Goal: Information Seeking & Learning: Check status

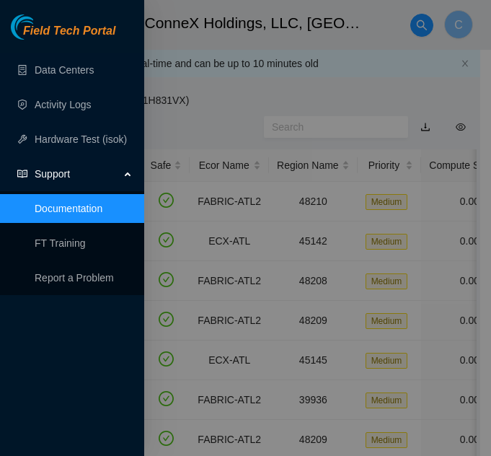
scroll to position [651, 0]
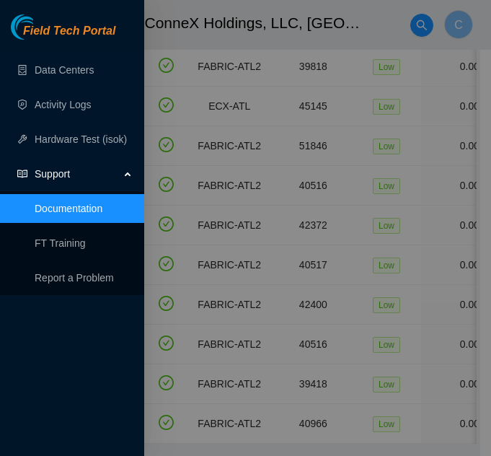
click at [254, 139] on div at bounding box center [245, 228] width 491 height 456
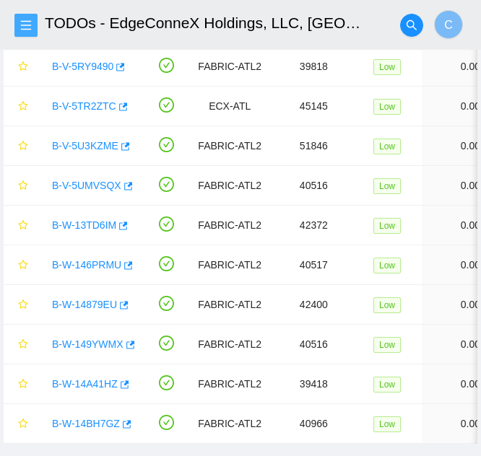
click at [27, 35] on button "button" at bounding box center [25, 25] width 23 height 23
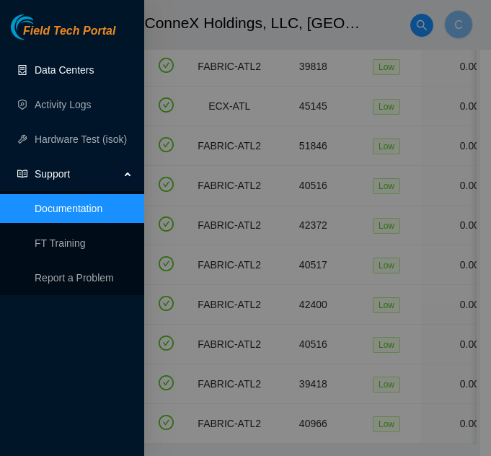
click at [60, 74] on link "Data Centers" at bounding box center [64, 70] width 59 height 12
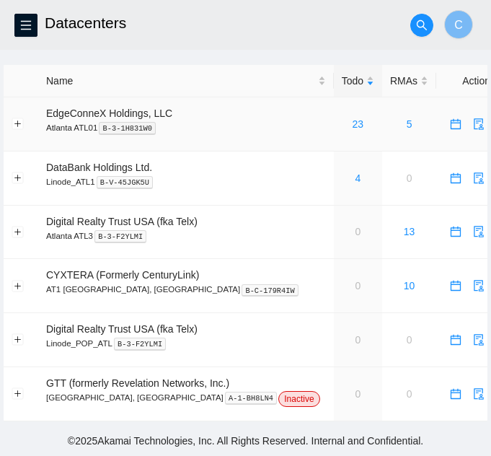
click at [342, 126] on div "23" at bounding box center [358, 124] width 32 height 16
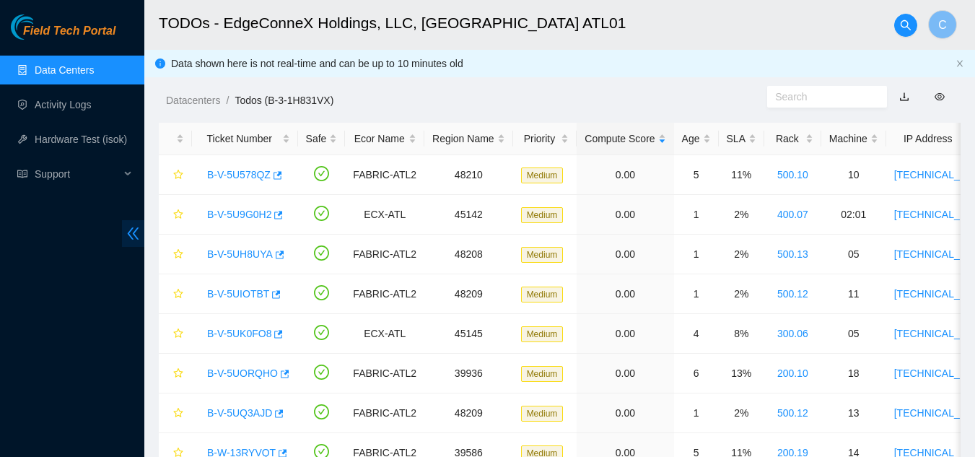
click at [127, 238] on icon "double-left" at bounding box center [133, 233] width 15 height 15
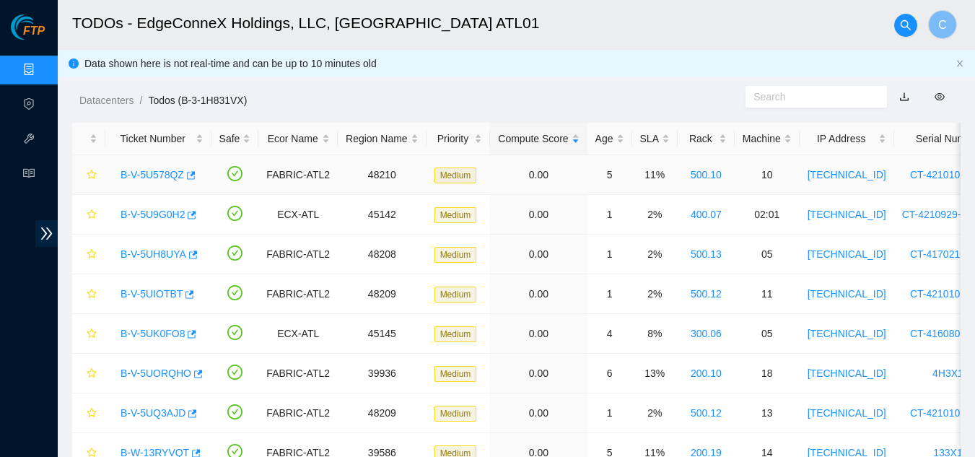
click at [157, 180] on link "B-V-5U578QZ" at bounding box center [153, 175] width 64 height 12
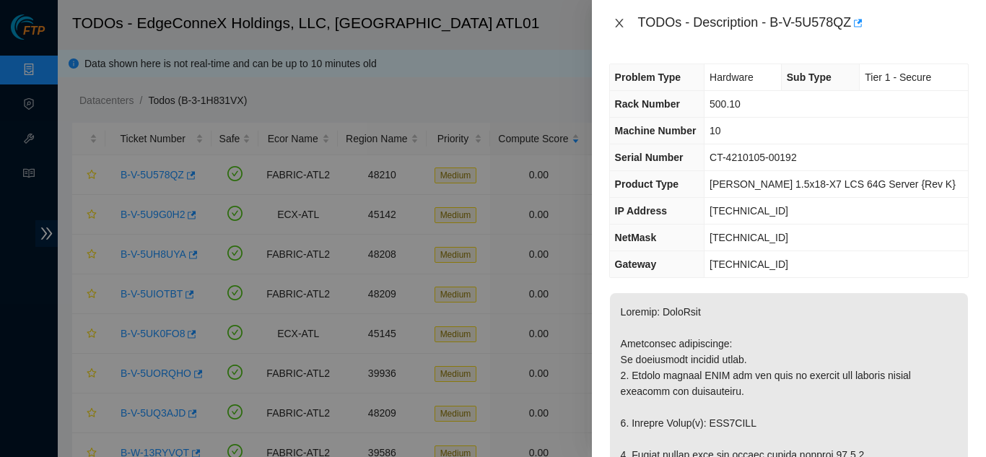
click at [491, 23] on icon "close" at bounding box center [619, 23] width 8 height 9
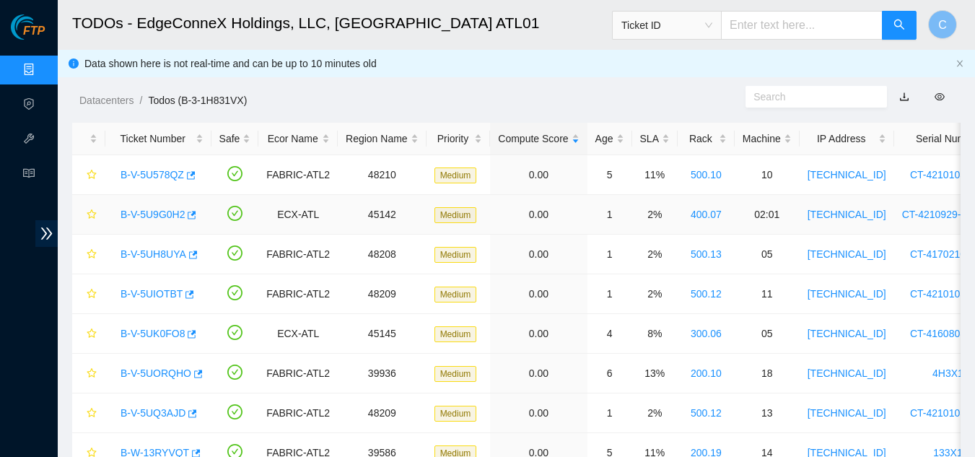
click at [156, 213] on link "B-V-5U9G0H2" at bounding box center [153, 215] width 64 height 12
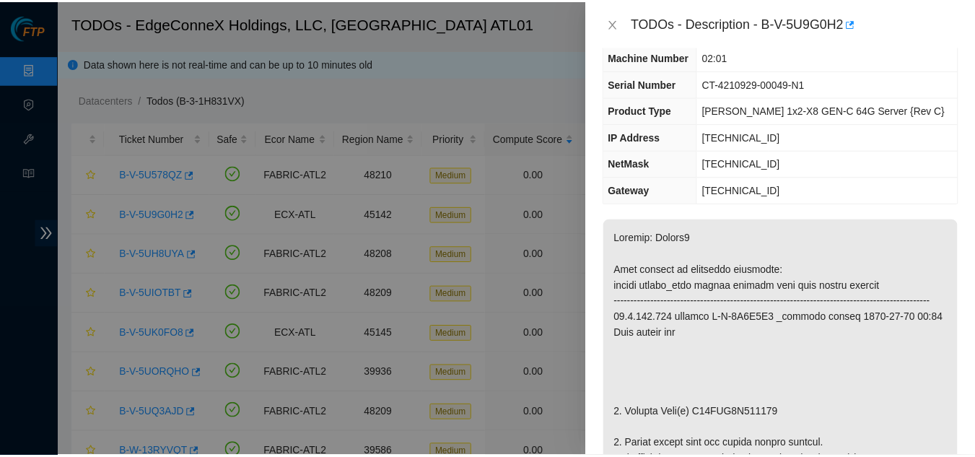
scroll to position [72, 0]
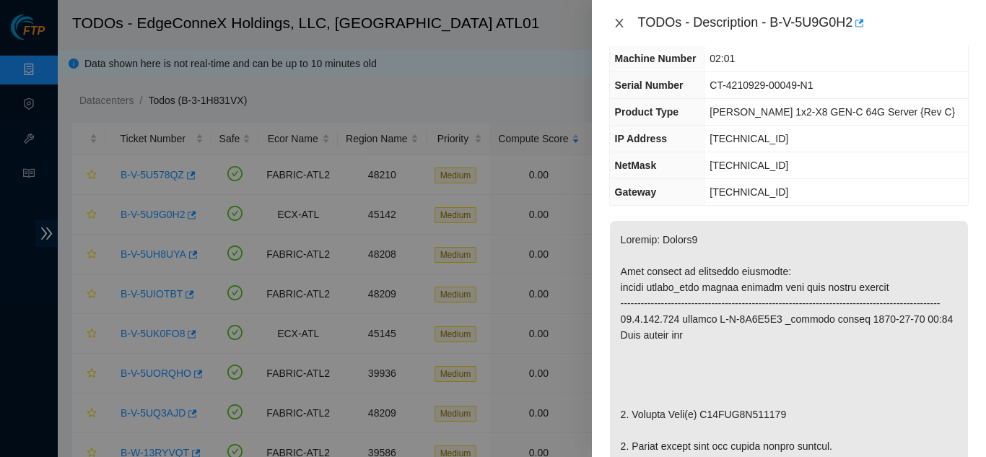
click at [491, 20] on icon "close" at bounding box center [619, 23] width 12 height 12
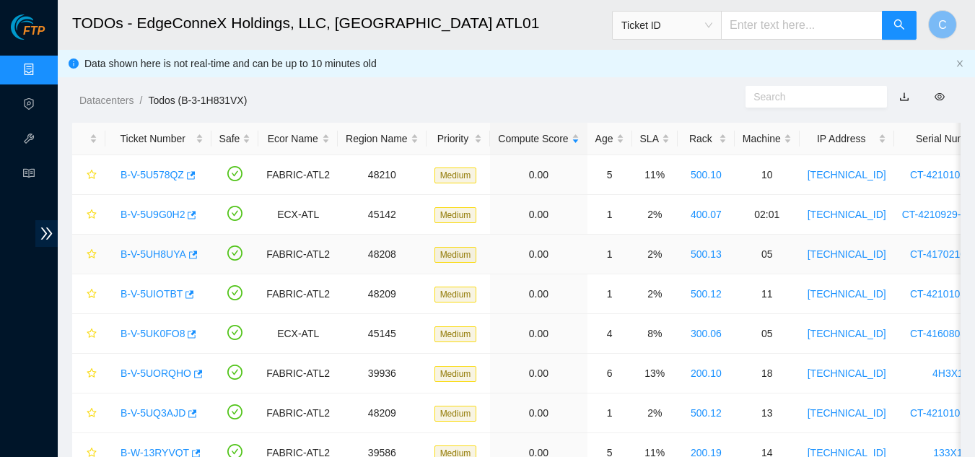
click at [143, 248] on link "B-V-5UH8UYA" at bounding box center [154, 254] width 66 height 12
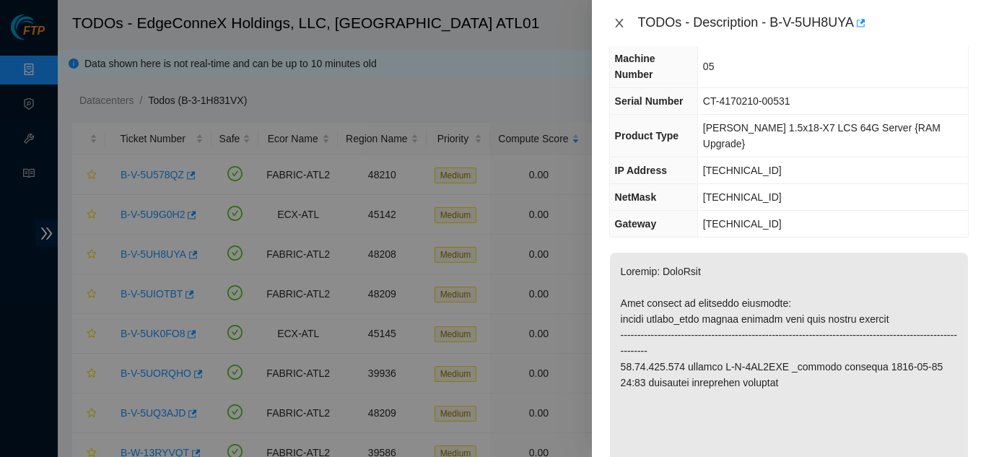
click at [491, 28] on button "Close" at bounding box center [619, 24] width 20 height 14
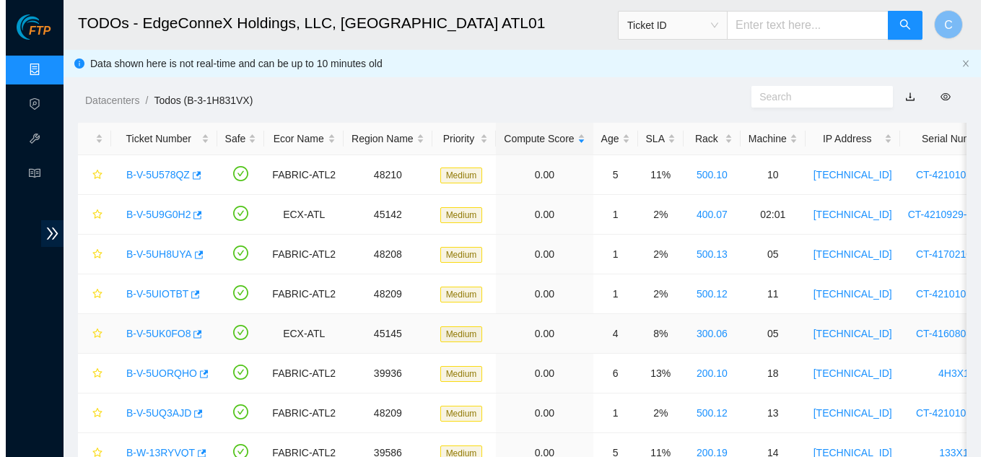
scroll to position [104, 0]
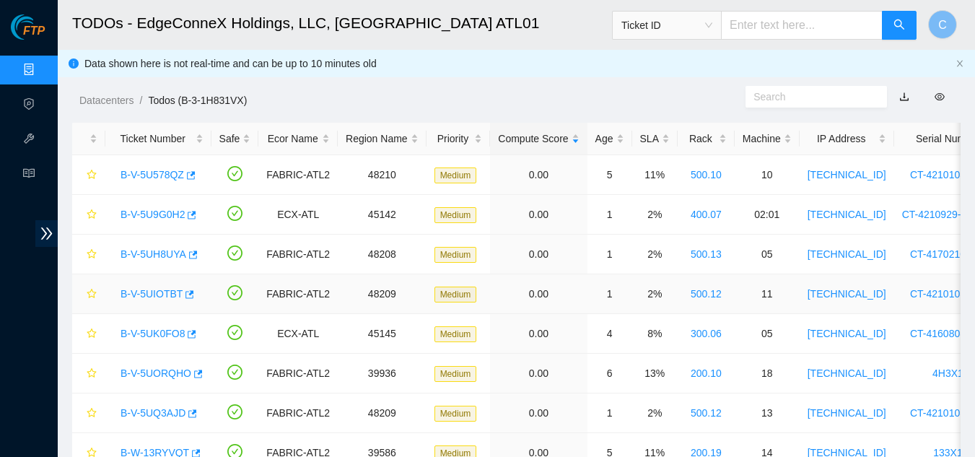
click at [150, 296] on link "B-V-5UIOTBT" at bounding box center [152, 294] width 62 height 12
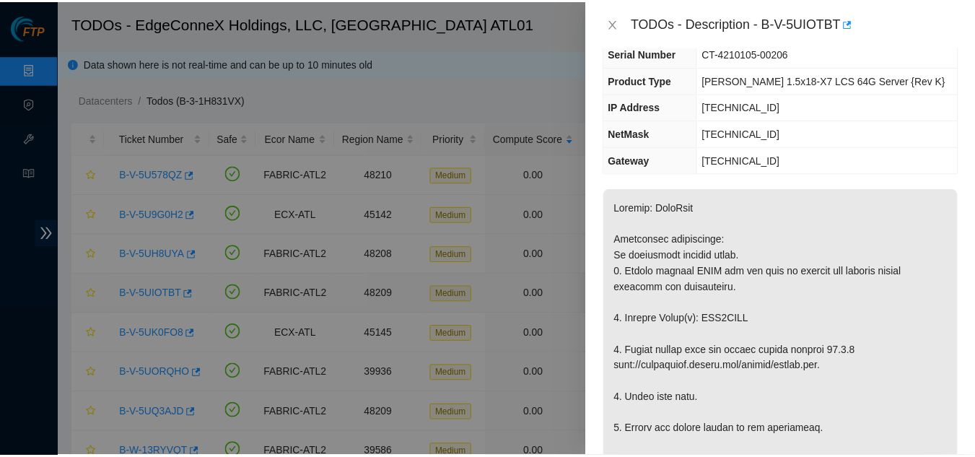
scroll to position [72, 0]
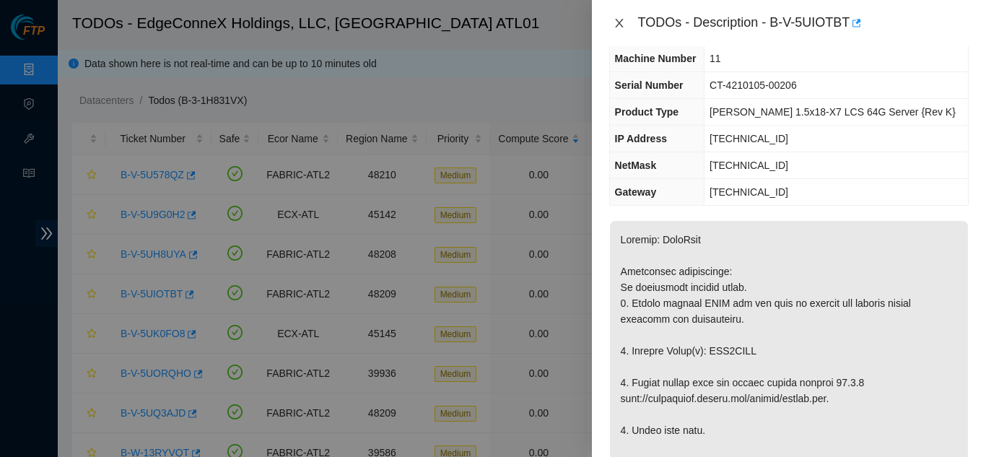
click at [491, 28] on icon "close" at bounding box center [619, 23] width 12 height 12
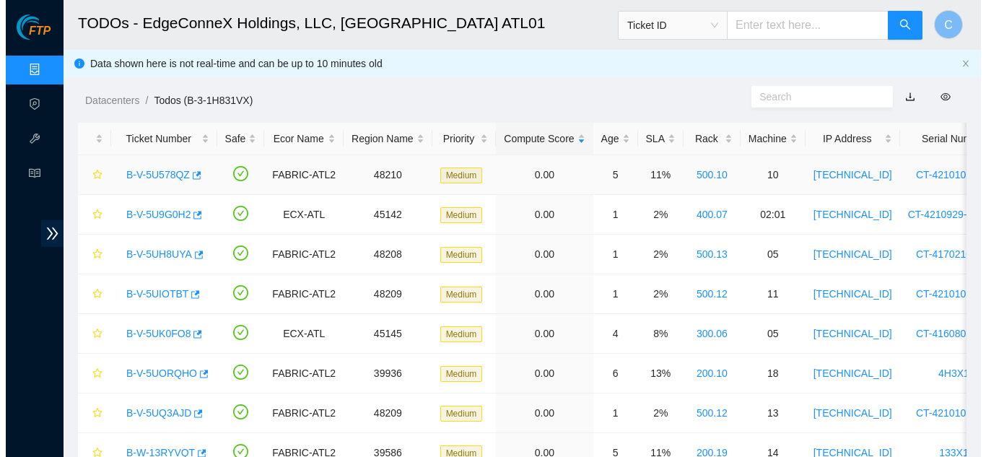
scroll to position [104, 0]
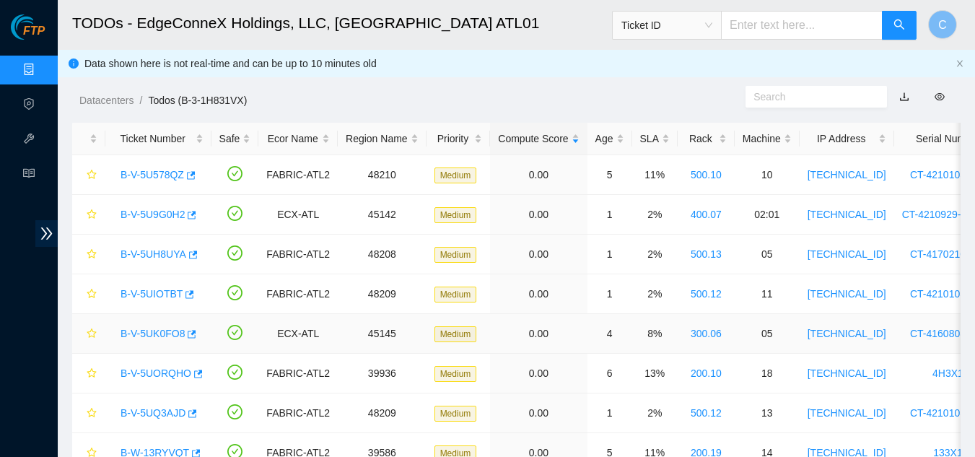
click at [150, 343] on div "B-V-5UK0FO8" at bounding box center [158, 333] width 90 height 23
click at [153, 336] on link "B-V-5UK0FO8" at bounding box center [153, 334] width 64 height 12
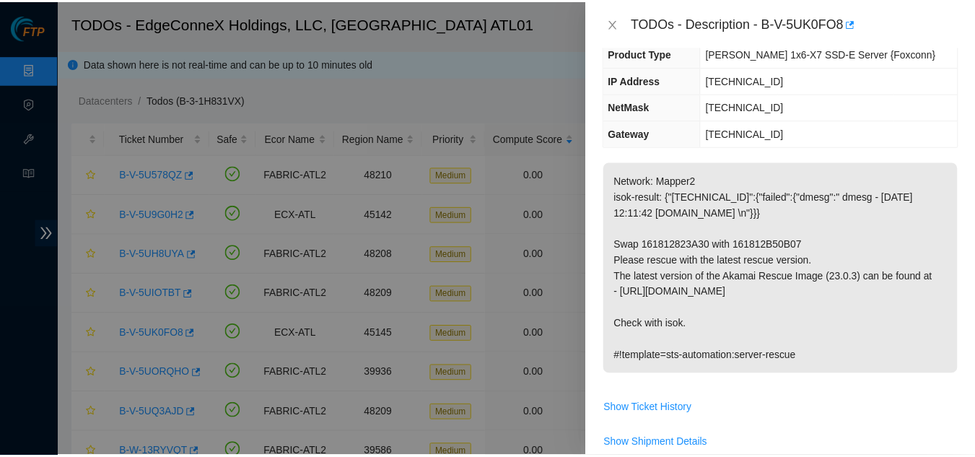
scroll to position [72, 0]
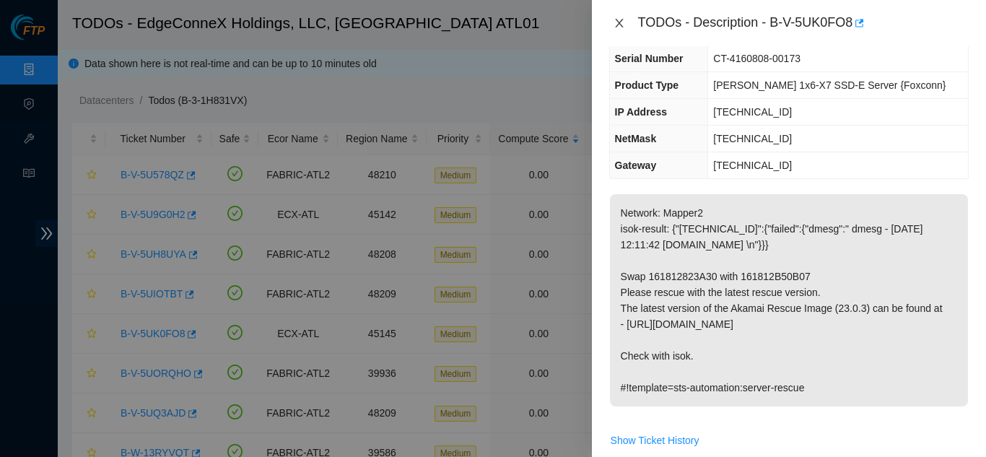
click at [491, 22] on icon "close" at bounding box center [619, 23] width 8 height 9
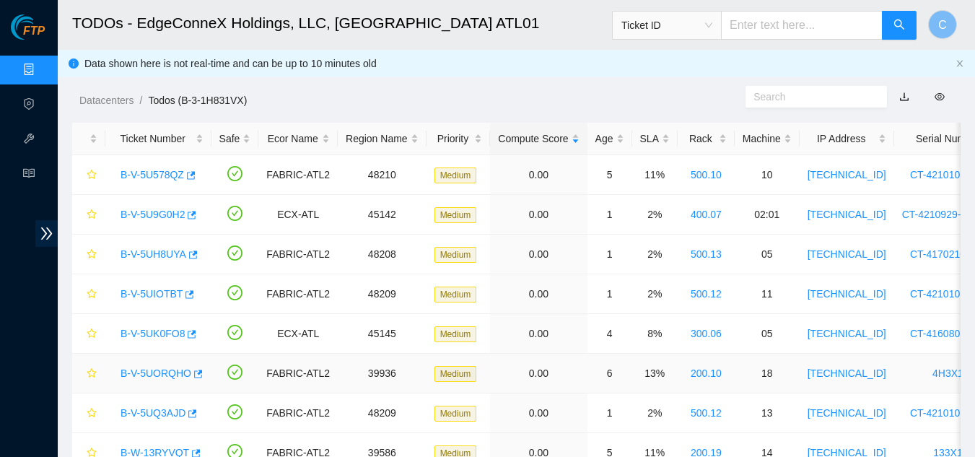
click at [162, 367] on link "B-V-5UORQHO" at bounding box center [156, 373] width 71 height 12
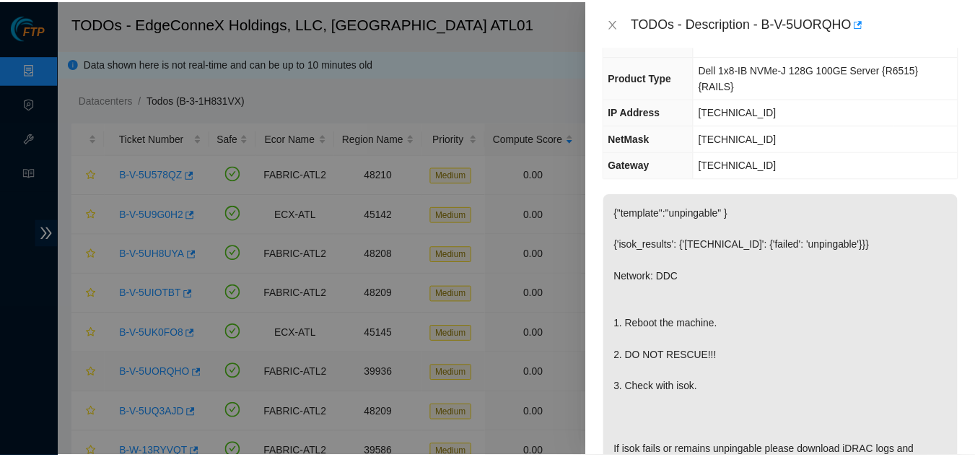
scroll to position [88, 0]
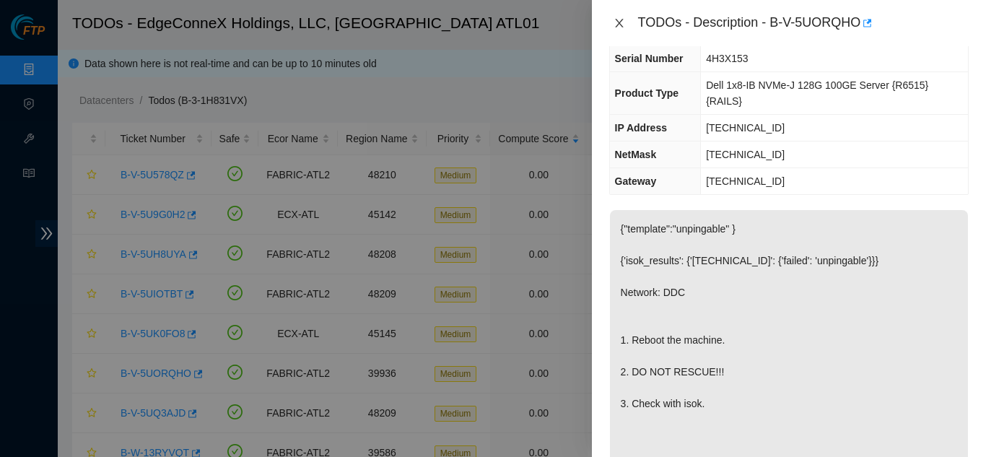
click at [491, 22] on icon "close" at bounding box center [619, 23] width 8 height 9
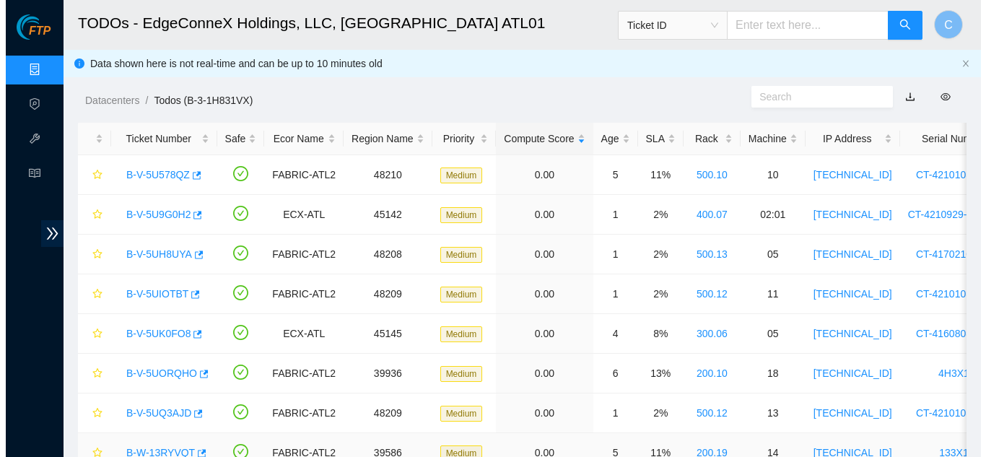
scroll to position [104, 0]
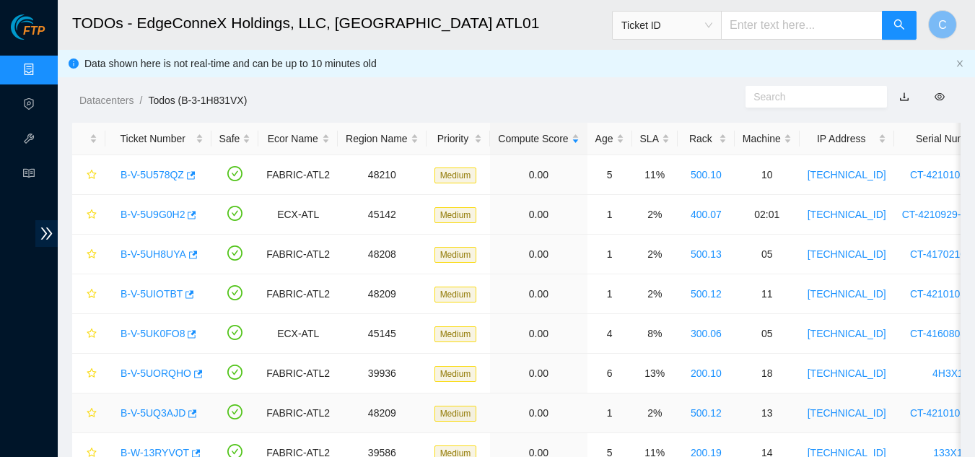
click at [166, 415] on link "B-V-5UQ3AJD" at bounding box center [153, 413] width 65 height 12
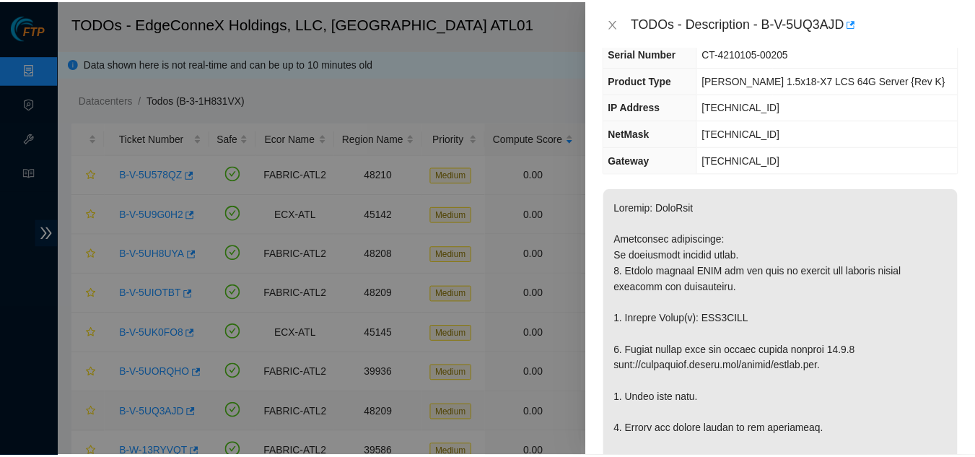
scroll to position [72, 0]
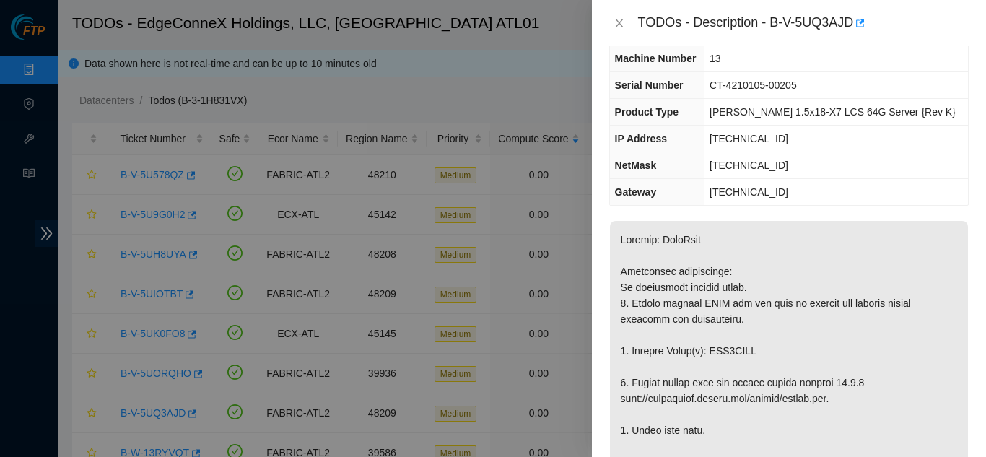
click at [491, 36] on div "TODOs - Description - B-V-5UQ3AJD" at bounding box center [789, 23] width 394 height 46
click at [491, 21] on icon "close" at bounding box center [619, 23] width 12 height 12
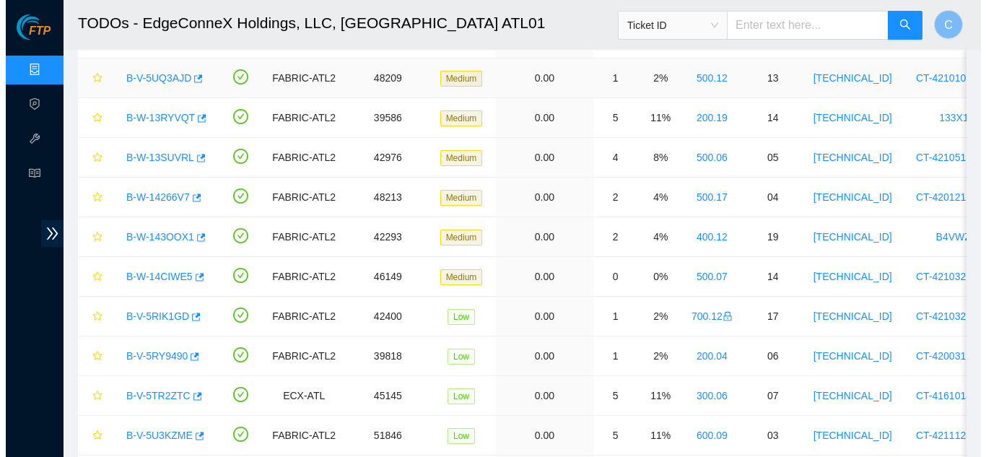
scroll to position [361, 0]
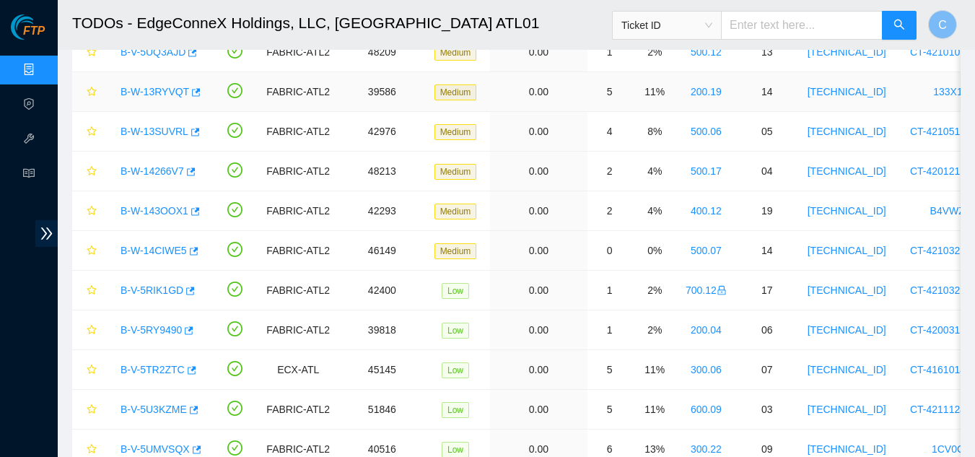
click at [149, 90] on link "B-W-13RYVQT" at bounding box center [155, 92] width 69 height 12
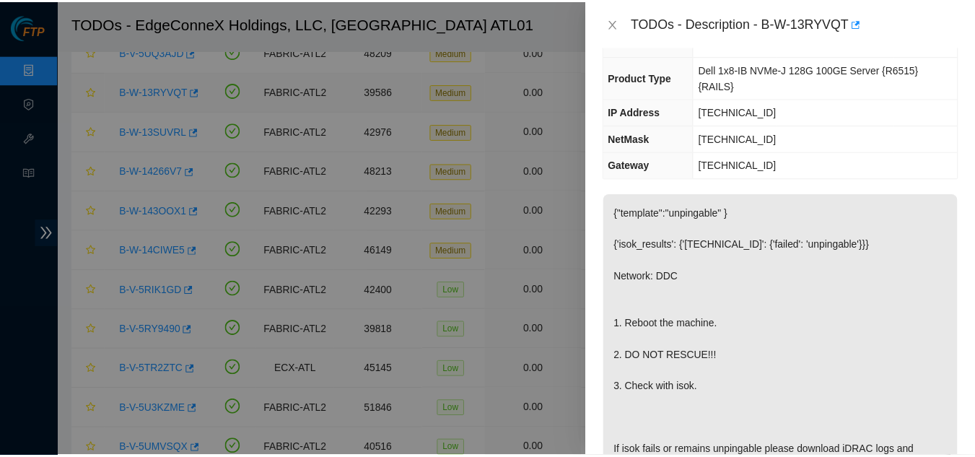
scroll to position [88, 0]
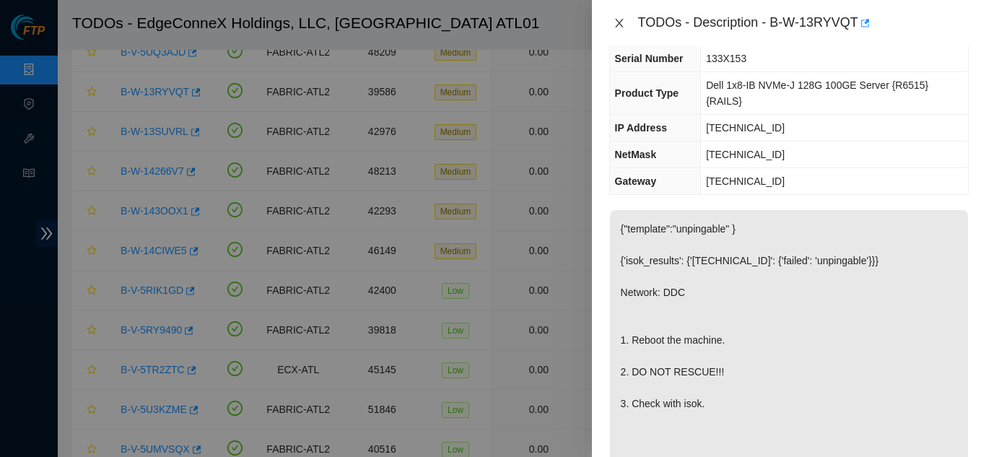
click at [491, 27] on icon "close" at bounding box center [619, 23] width 12 height 12
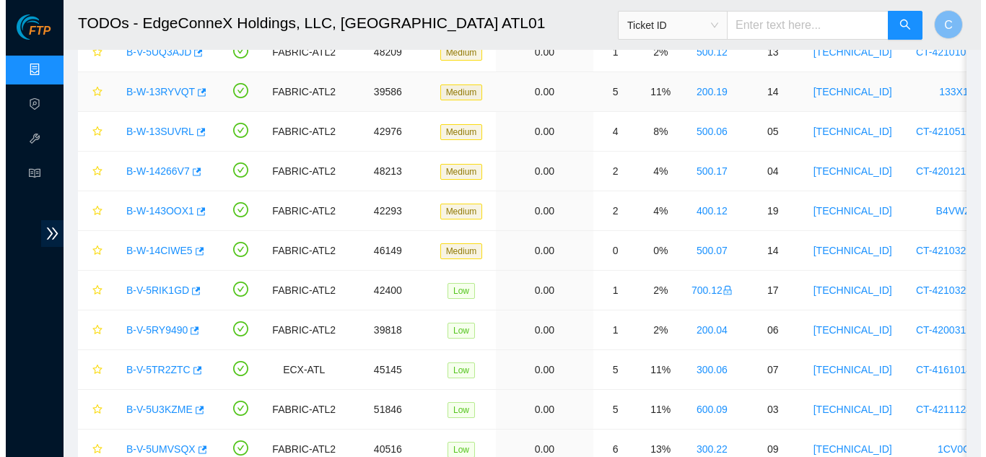
scroll to position [104, 0]
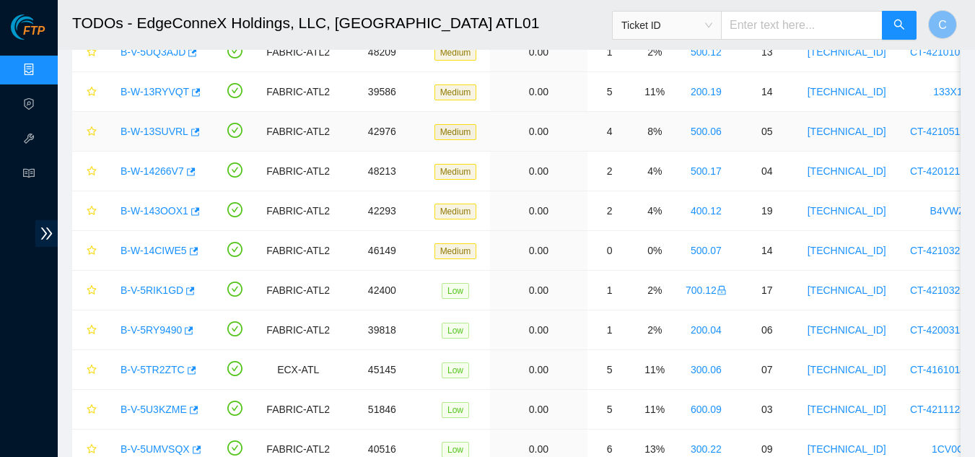
click at [150, 133] on link "B-W-13SUVRL" at bounding box center [155, 132] width 68 height 12
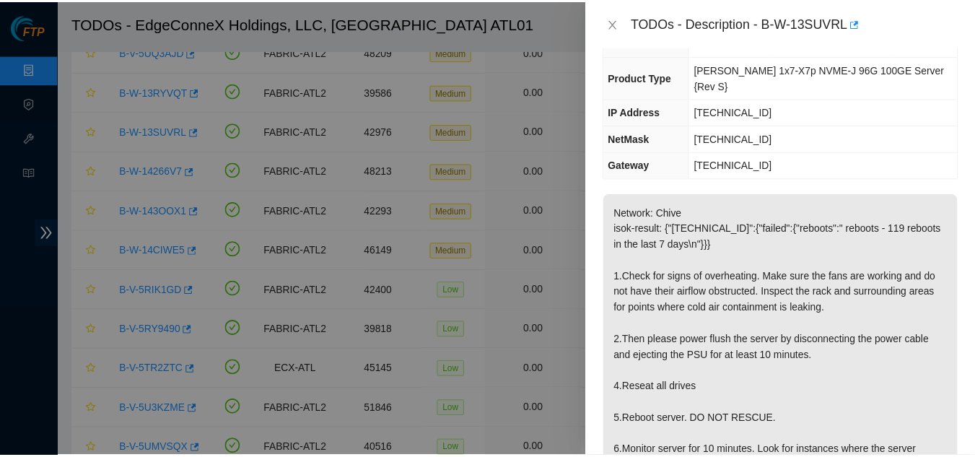
scroll to position [72, 0]
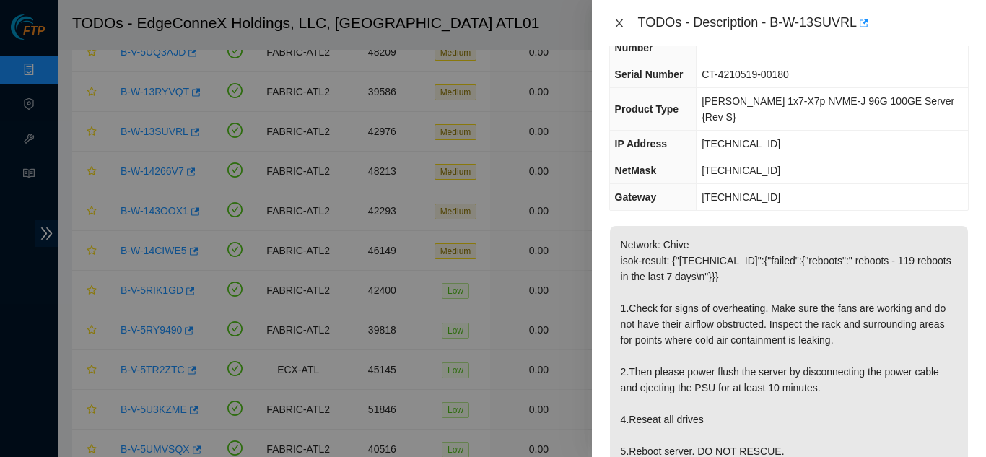
click at [491, 23] on icon "close" at bounding box center [619, 23] width 12 height 12
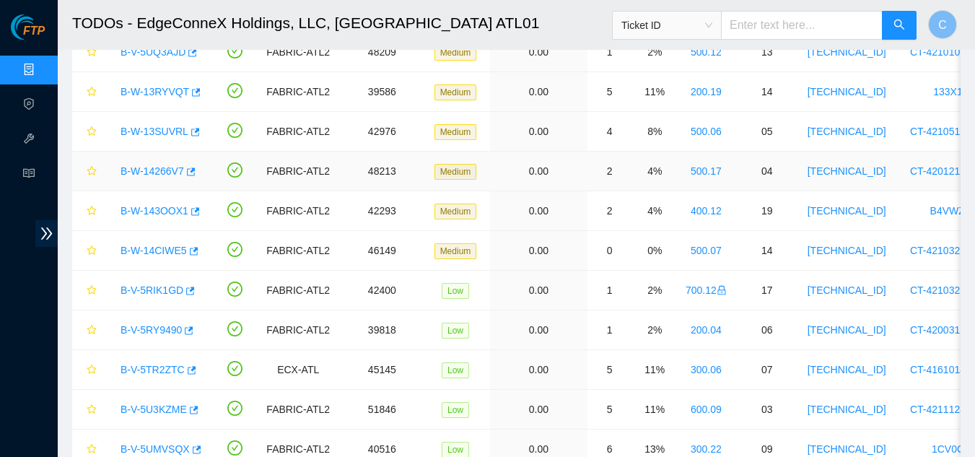
click at [178, 170] on link "B-W-14266V7" at bounding box center [153, 171] width 64 height 12
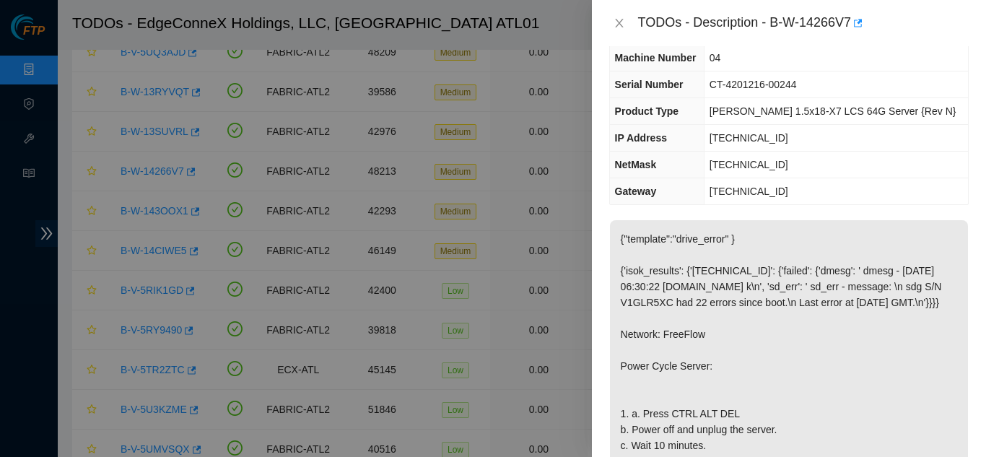
scroll to position [0, 0]
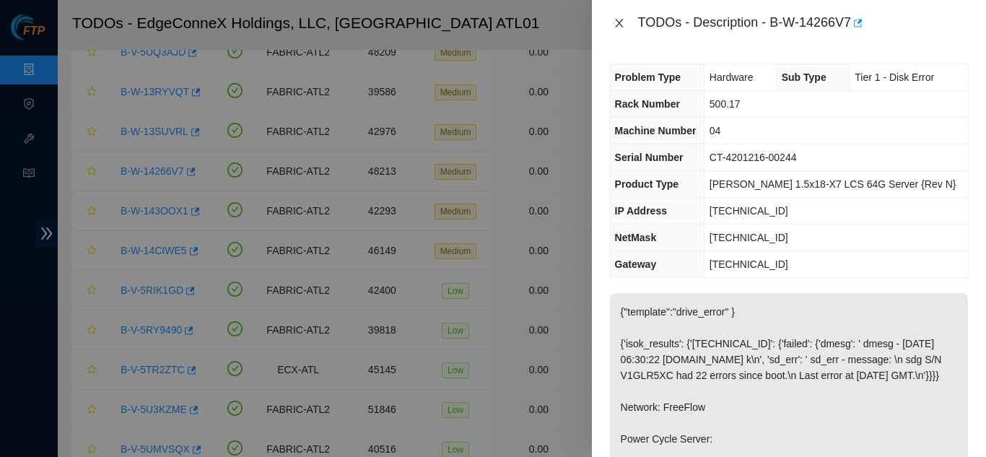
click at [491, 22] on button "Close" at bounding box center [619, 24] width 20 height 14
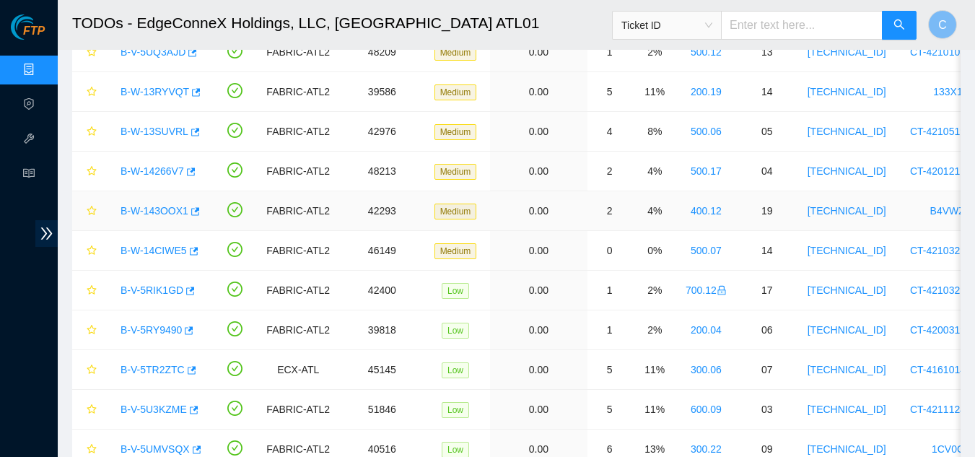
click at [162, 209] on link "B-W-143OOX1" at bounding box center [155, 211] width 68 height 12
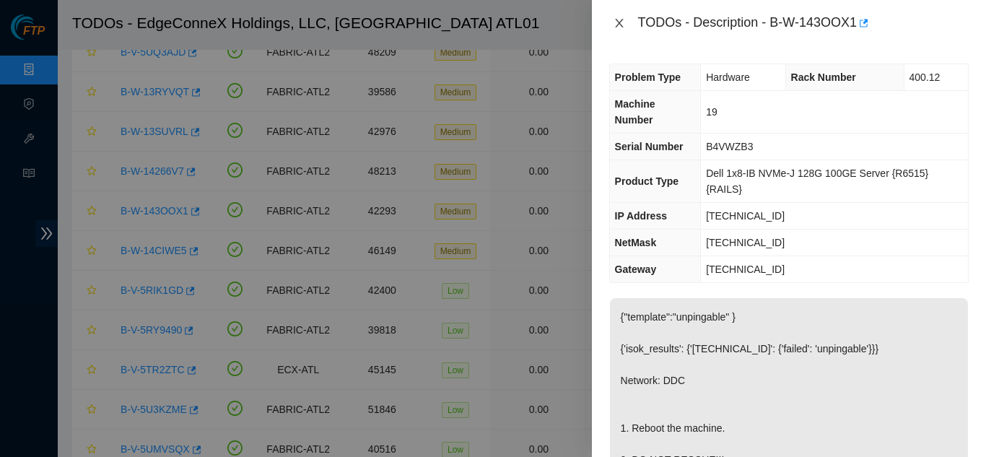
click at [491, 20] on button "Close" at bounding box center [619, 24] width 20 height 14
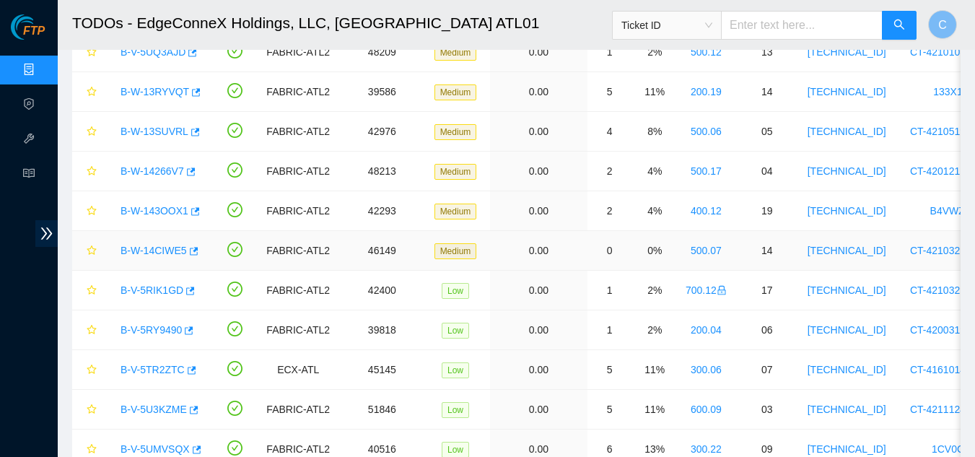
click at [141, 248] on link "B-W-14CIWE5" at bounding box center [154, 251] width 66 height 12
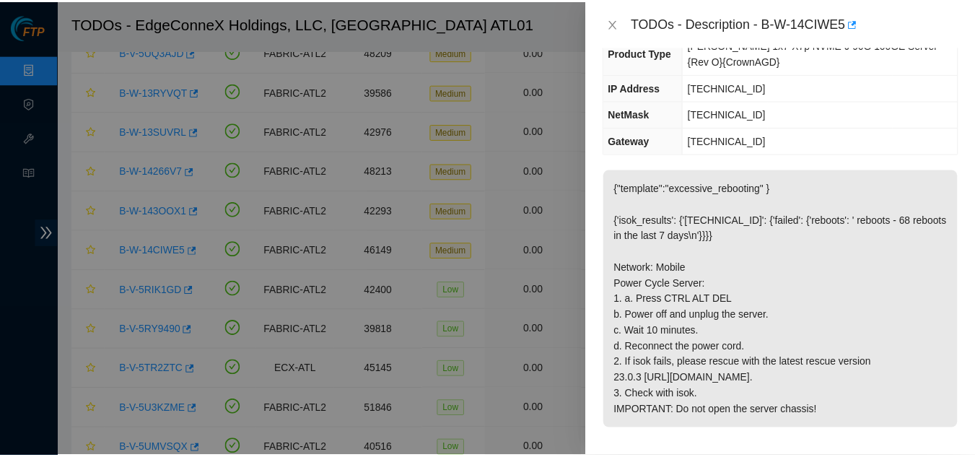
scroll to position [144, 0]
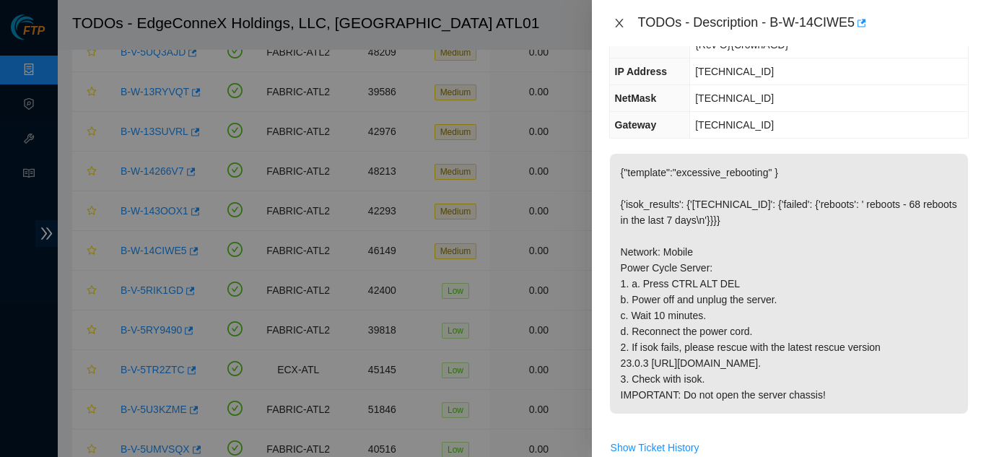
click at [491, 25] on icon "close" at bounding box center [619, 23] width 8 height 9
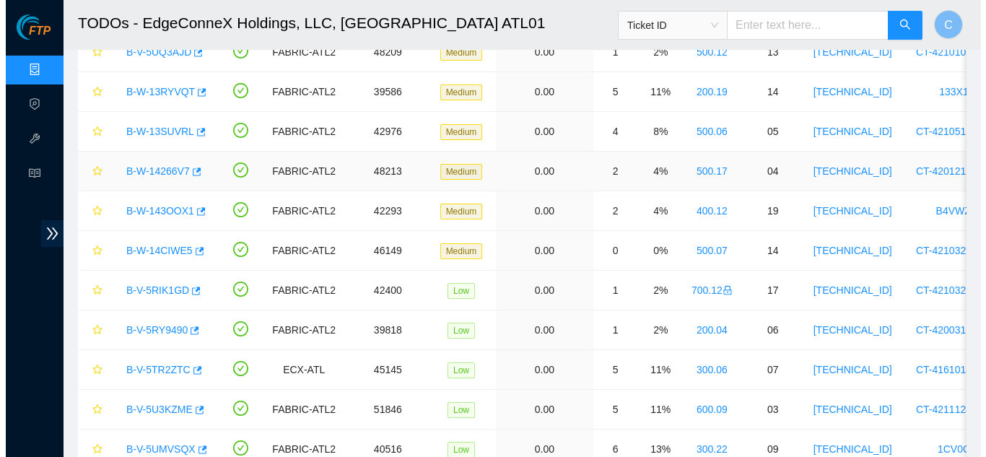
scroll to position [176, 0]
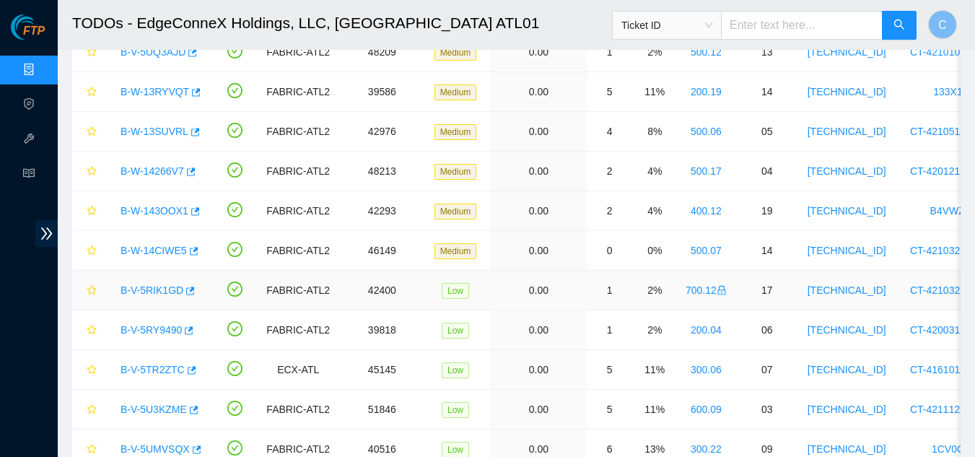
click at [148, 292] on link "B-V-5RIK1GD" at bounding box center [152, 290] width 63 height 12
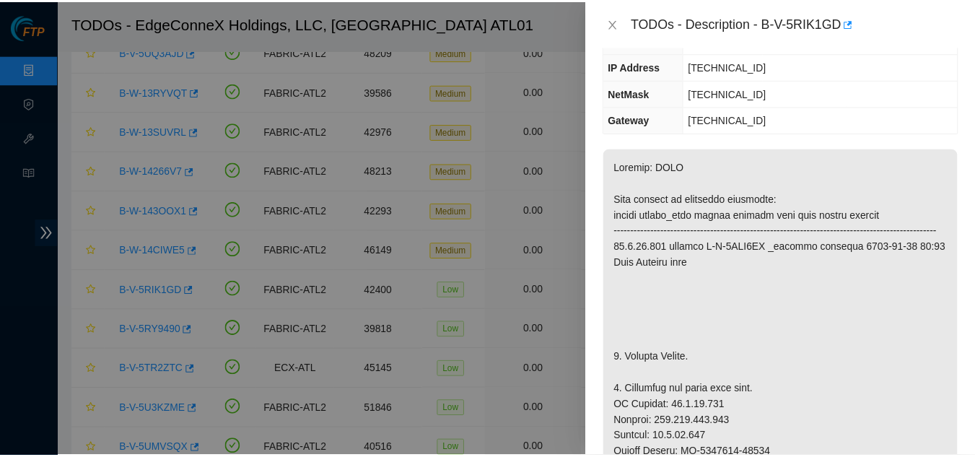
scroll to position [144, 0]
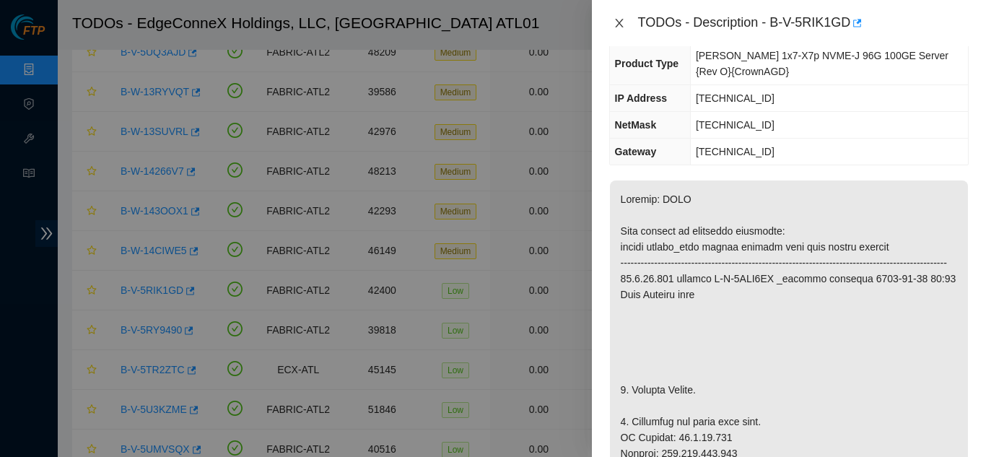
click at [491, 26] on icon "close" at bounding box center [619, 23] width 12 height 12
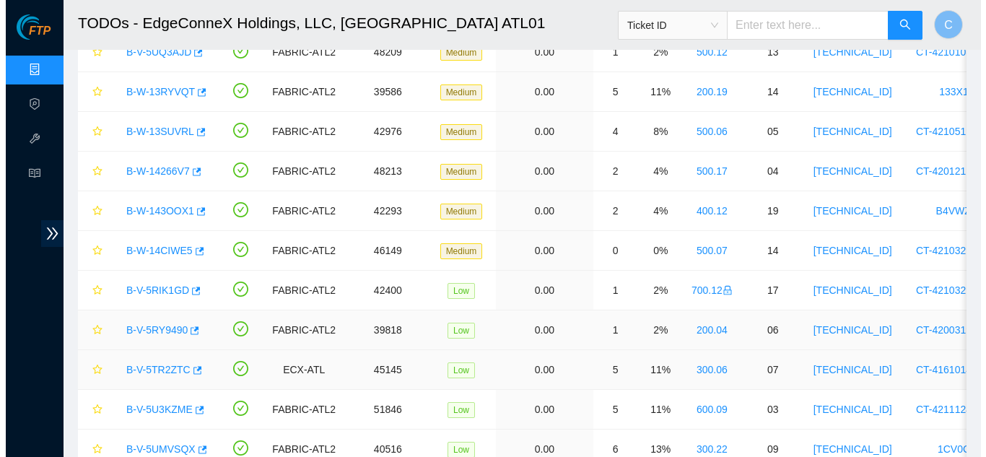
scroll to position [176, 0]
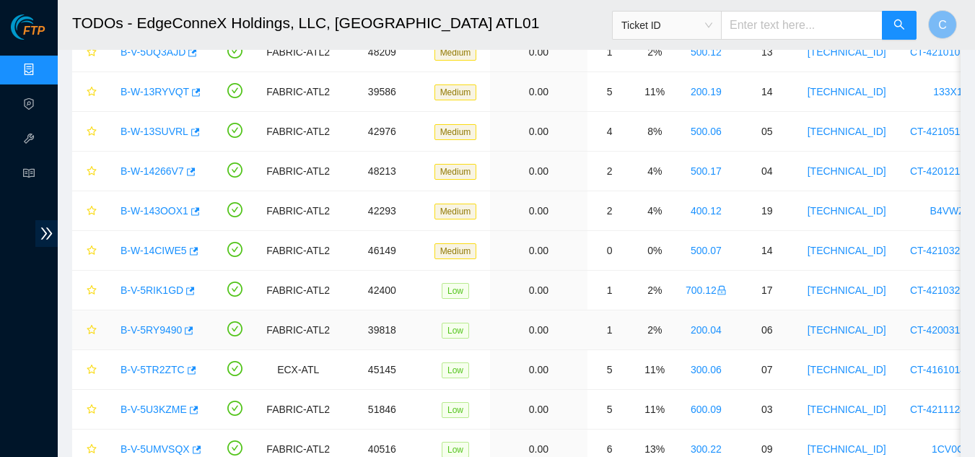
click at [141, 334] on link "B-V-5RY9490" at bounding box center [151, 330] width 61 height 12
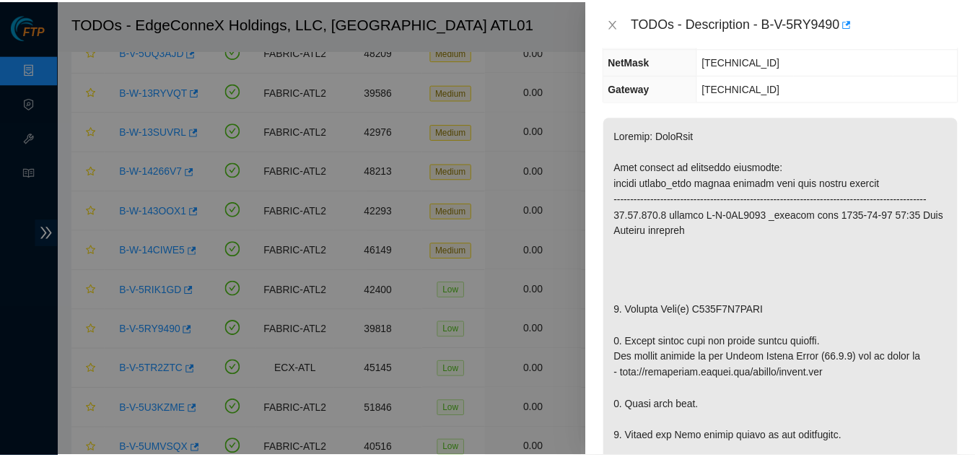
scroll to position [128, 0]
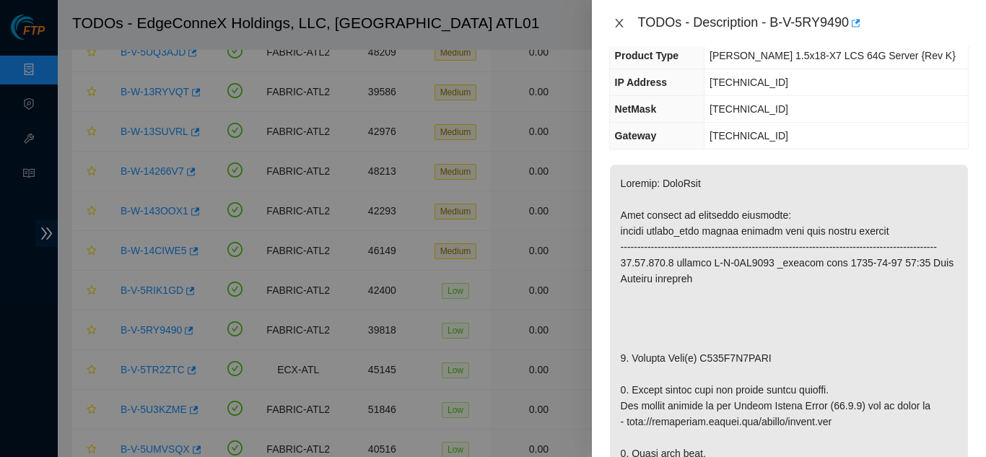
click at [491, 17] on button "Close" at bounding box center [619, 24] width 20 height 14
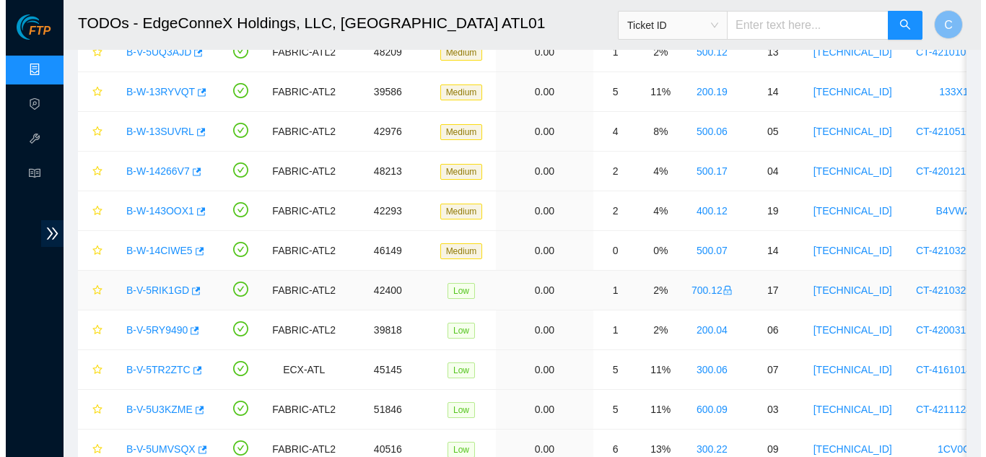
scroll to position [176, 0]
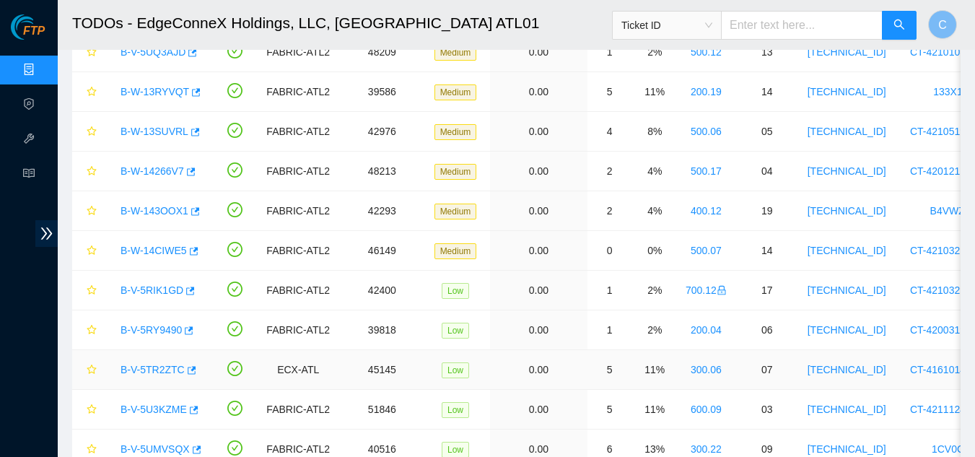
click at [145, 371] on link "B-V-5TR2ZTC" at bounding box center [153, 370] width 64 height 12
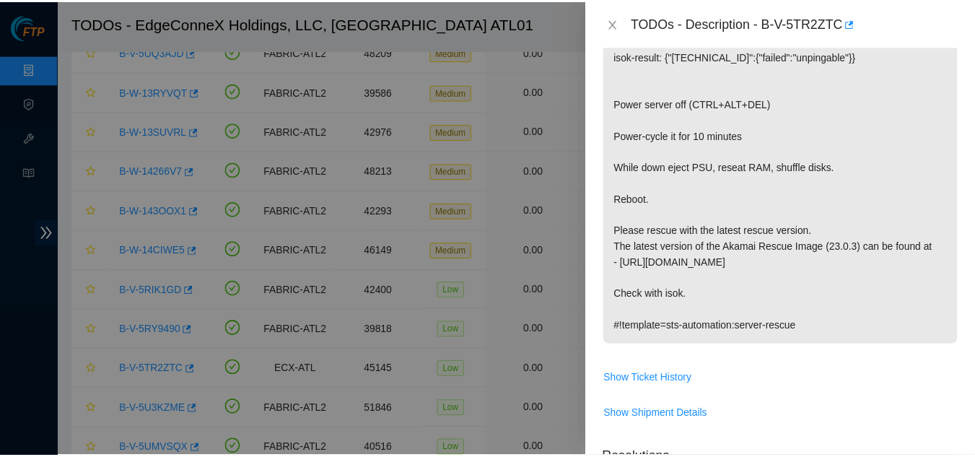
scroll to position [273, 0]
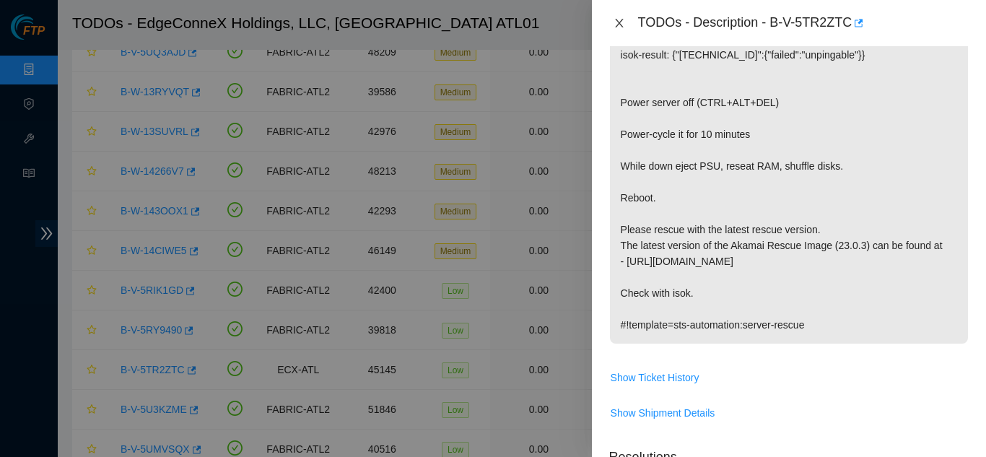
click at [491, 26] on icon "close" at bounding box center [619, 23] width 8 height 9
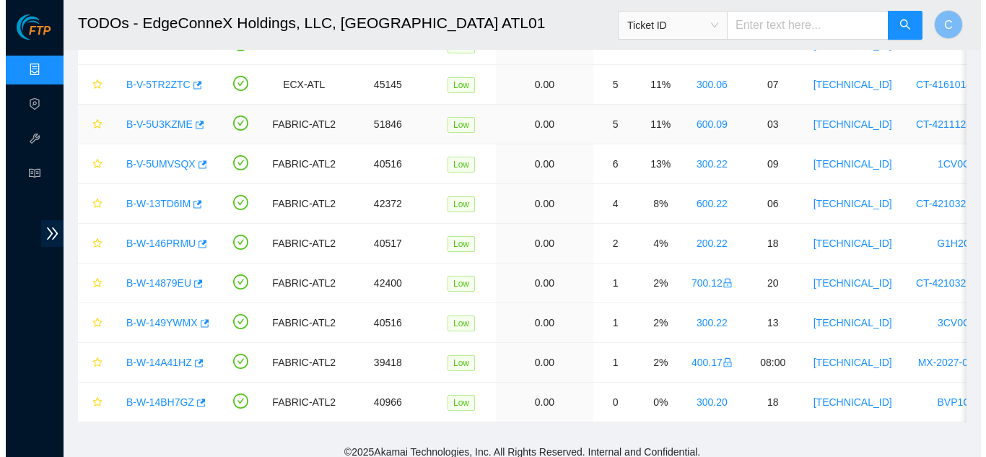
scroll to position [650, 0]
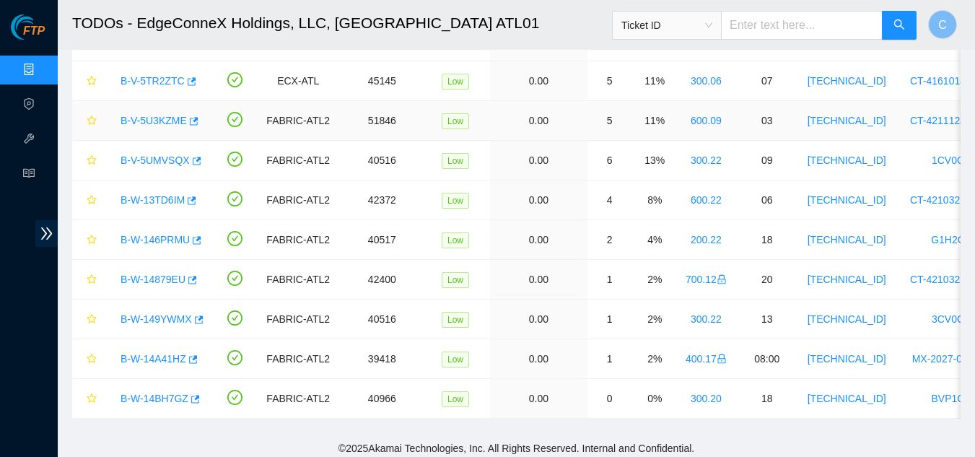
click at [157, 121] on link "B-V-5U3KZME" at bounding box center [154, 121] width 66 height 12
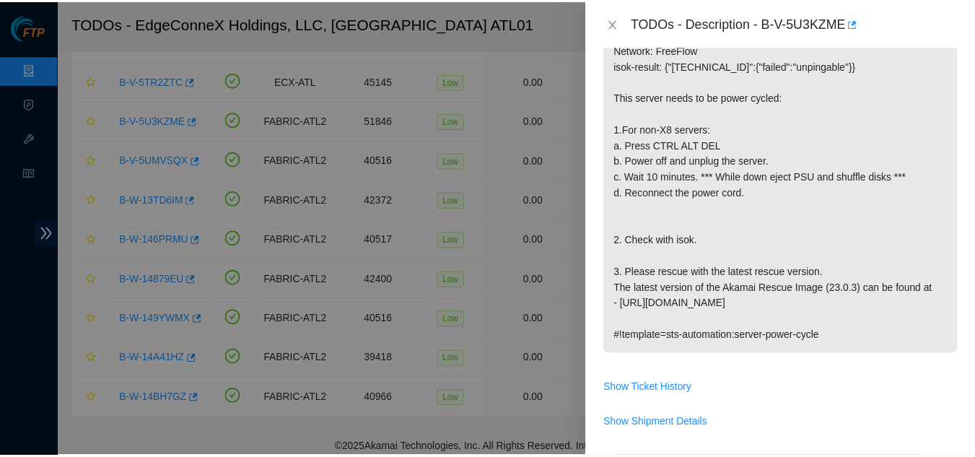
scroll to position [305, 0]
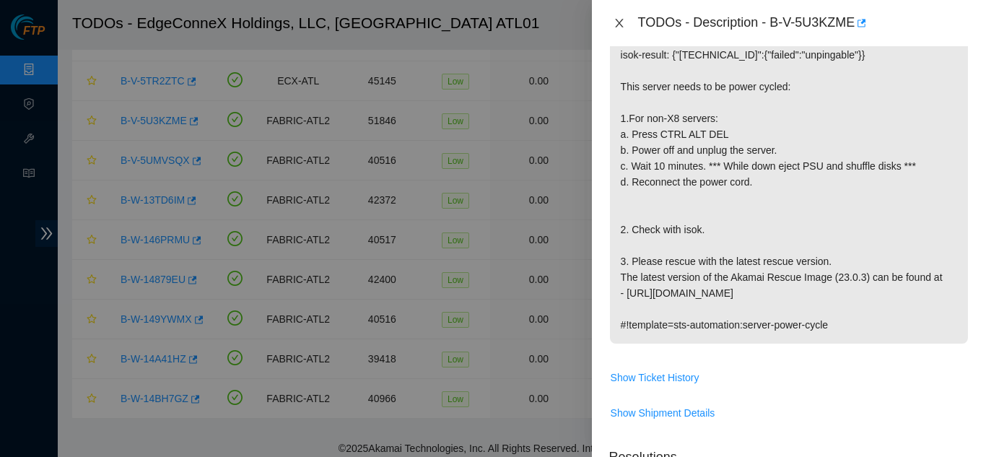
click at [491, 21] on icon "close" at bounding box center [619, 23] width 12 height 12
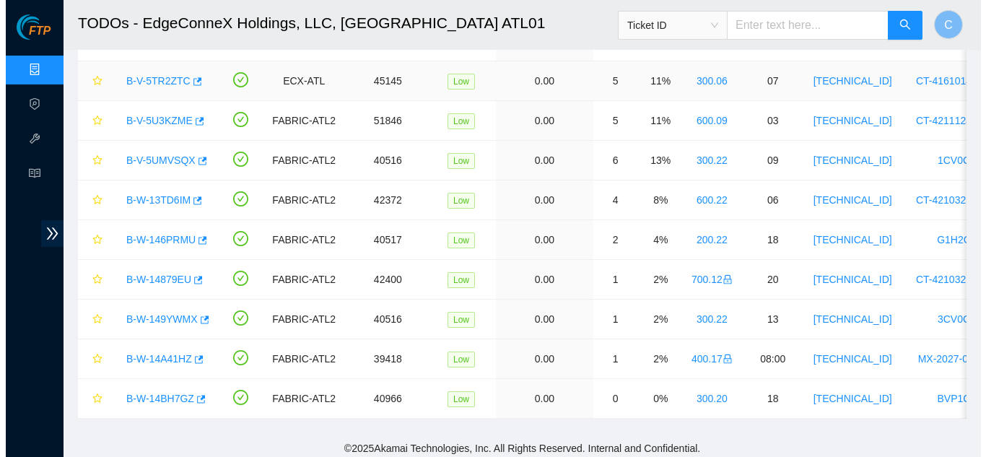
scroll to position [294, 0]
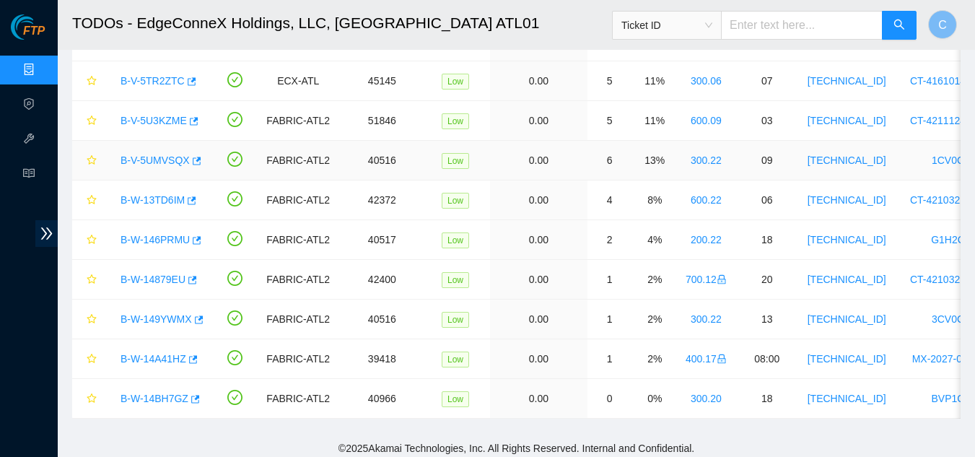
click at [147, 160] on link "B-V-5UMVSQX" at bounding box center [155, 160] width 69 height 12
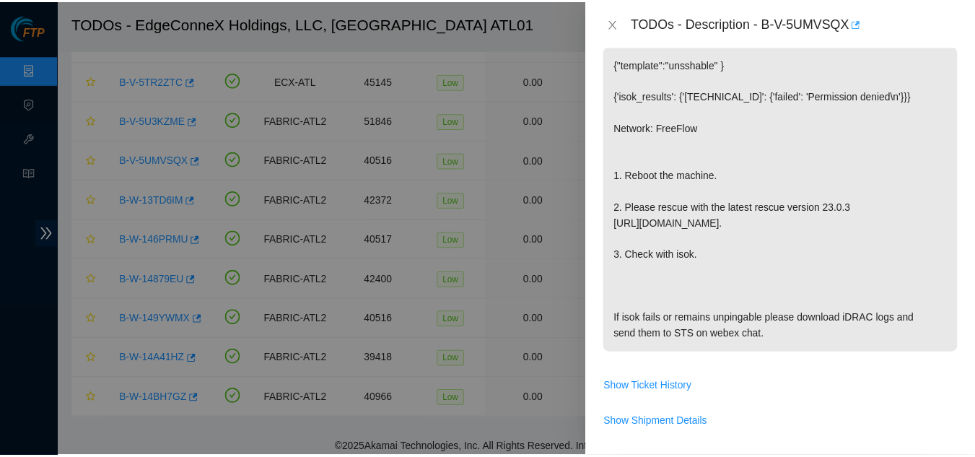
scroll to position [305, 0]
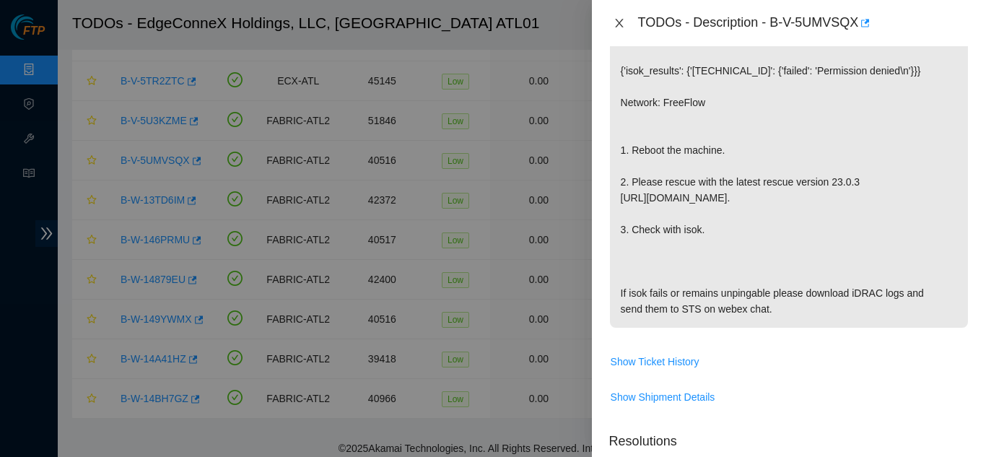
click at [491, 22] on icon "close" at bounding box center [619, 23] width 8 height 9
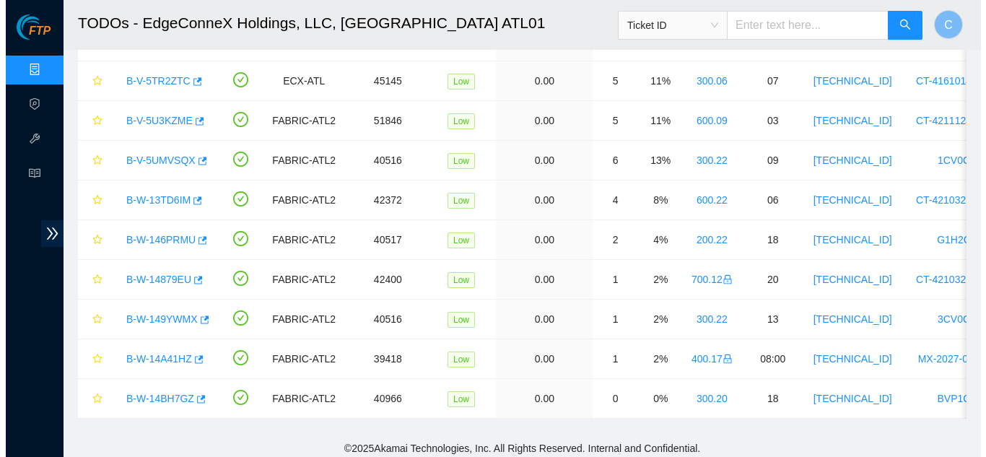
scroll to position [294, 0]
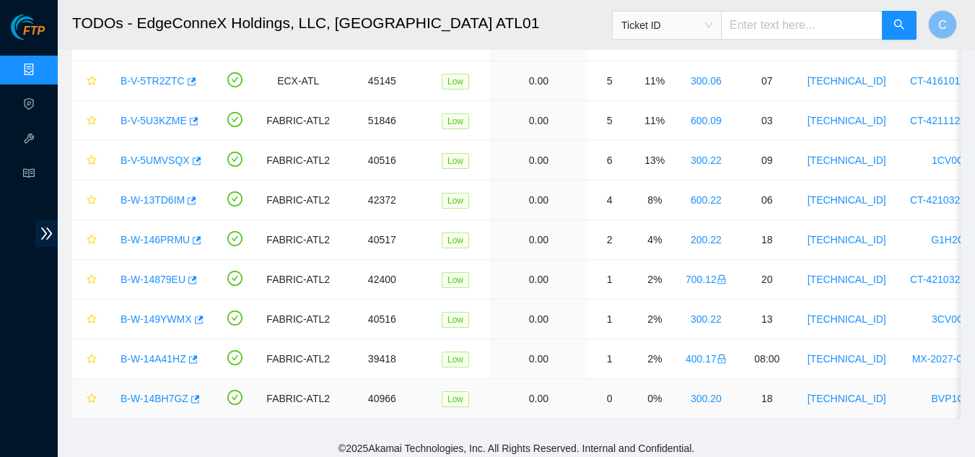
click at [149, 395] on link "B-W-14BH7GZ" at bounding box center [155, 399] width 68 height 12
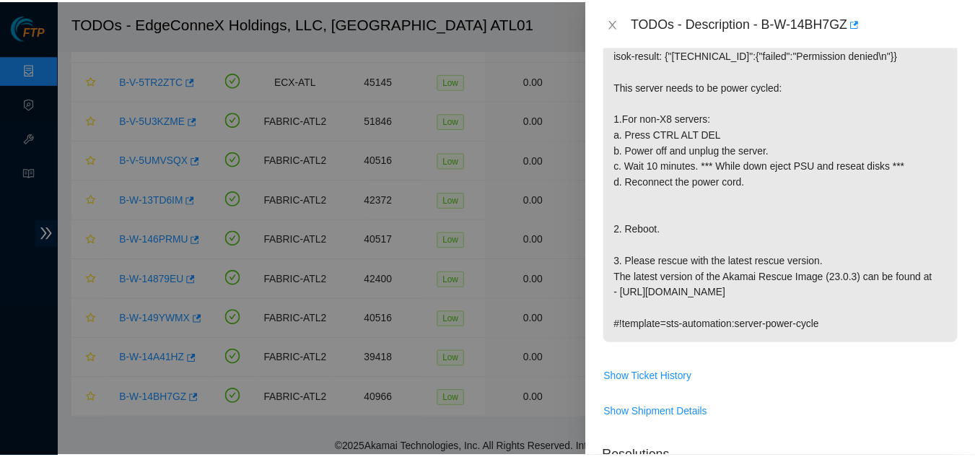
scroll to position [232, 0]
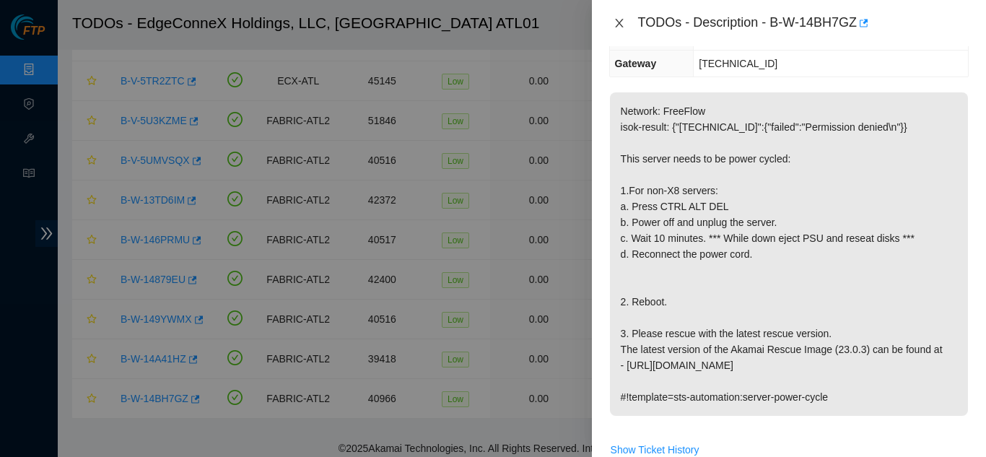
click at [491, 22] on icon "close" at bounding box center [619, 23] width 12 height 12
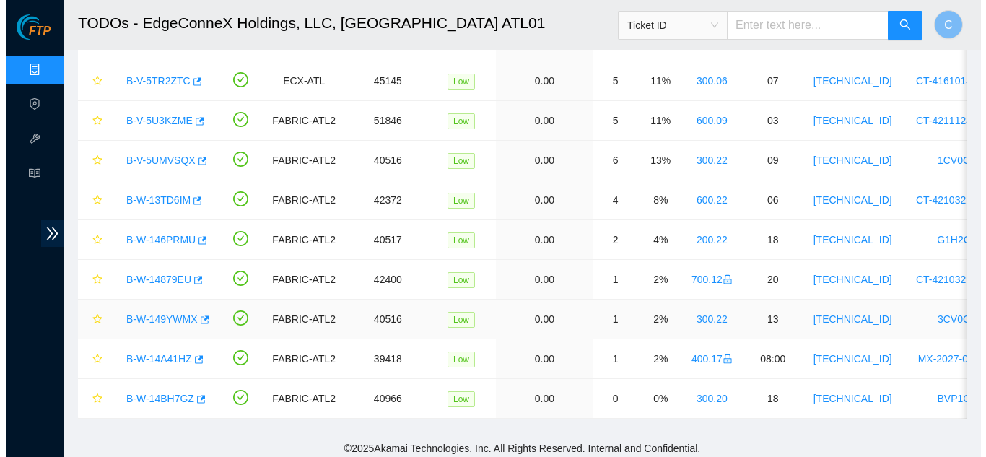
scroll to position [248, 0]
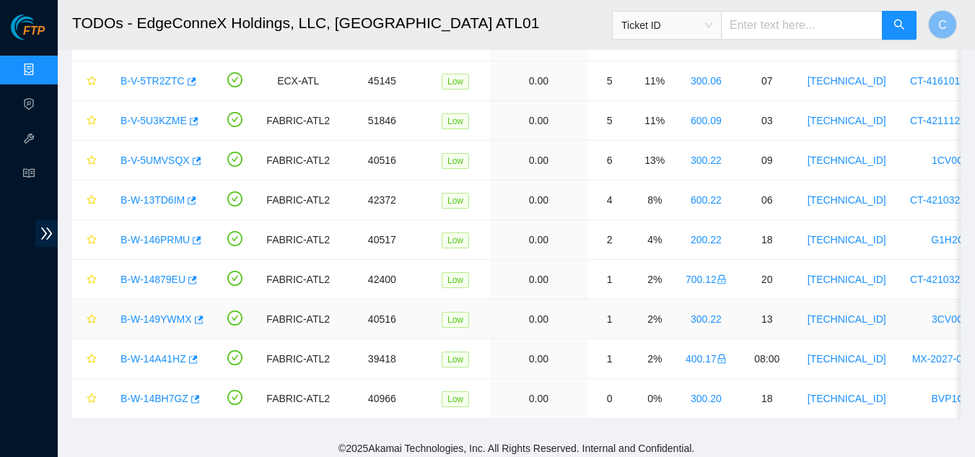
click at [143, 315] on link "B-W-149YWMX" at bounding box center [156, 319] width 71 height 12
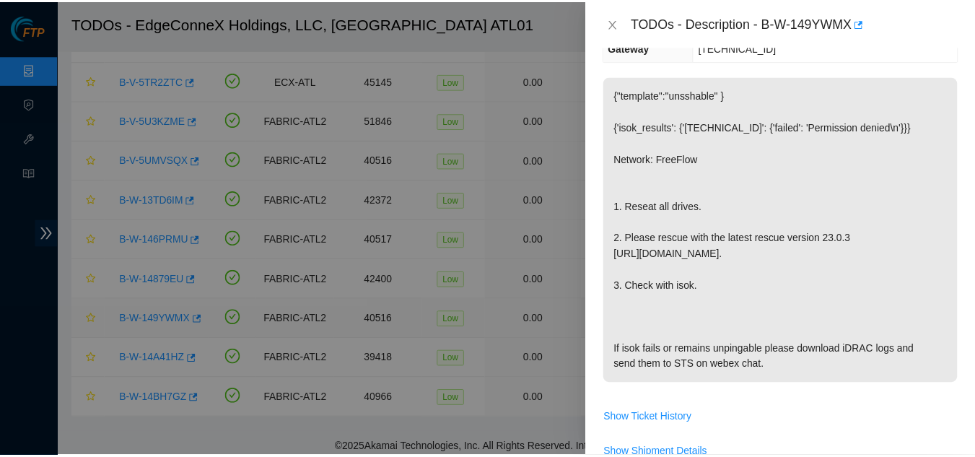
scroll to position [232, 0]
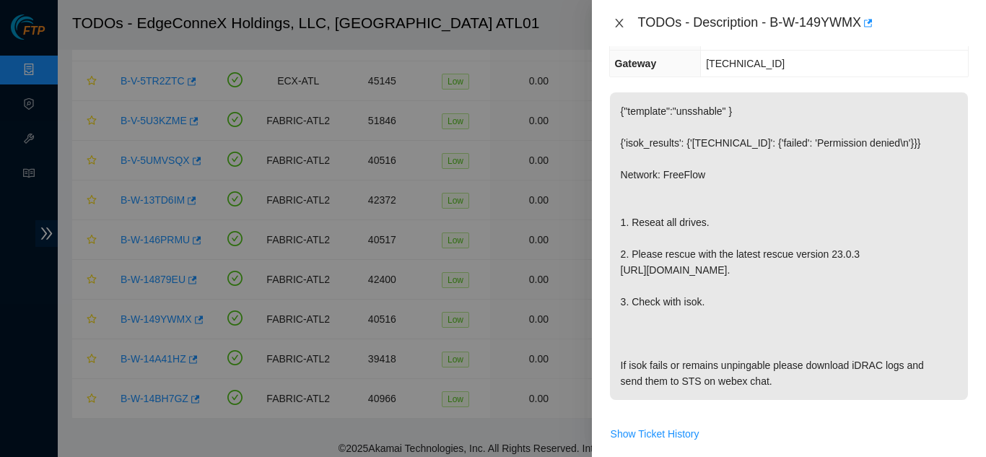
click at [491, 20] on icon "close" at bounding box center [619, 23] width 12 height 12
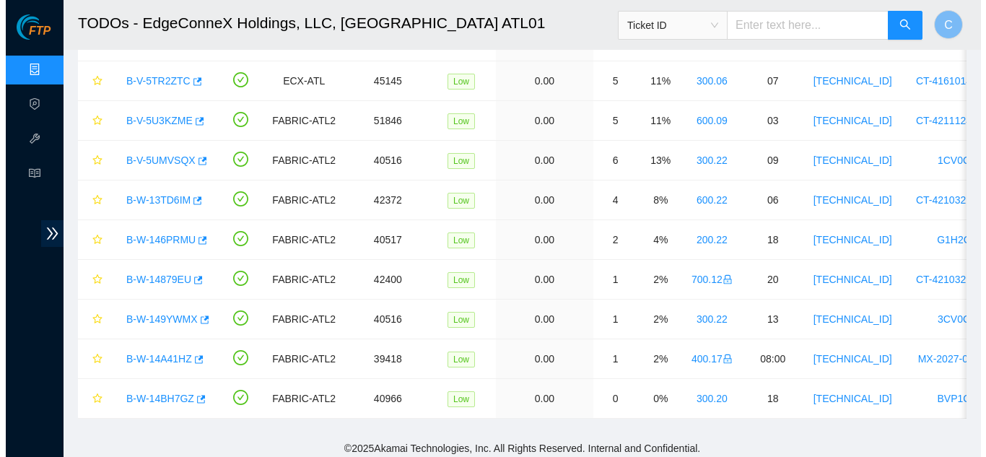
scroll to position [248, 0]
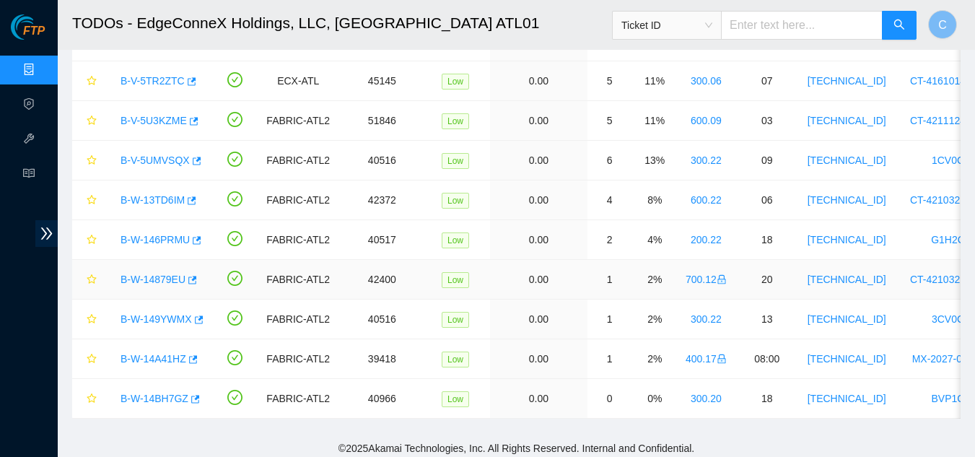
click at [141, 280] on link "B-W-14879EU" at bounding box center [153, 280] width 65 height 12
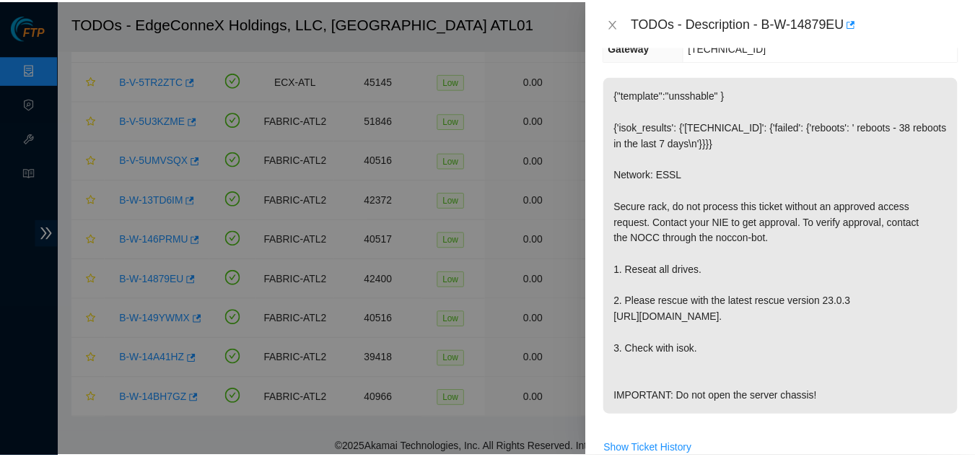
scroll to position [232, 0]
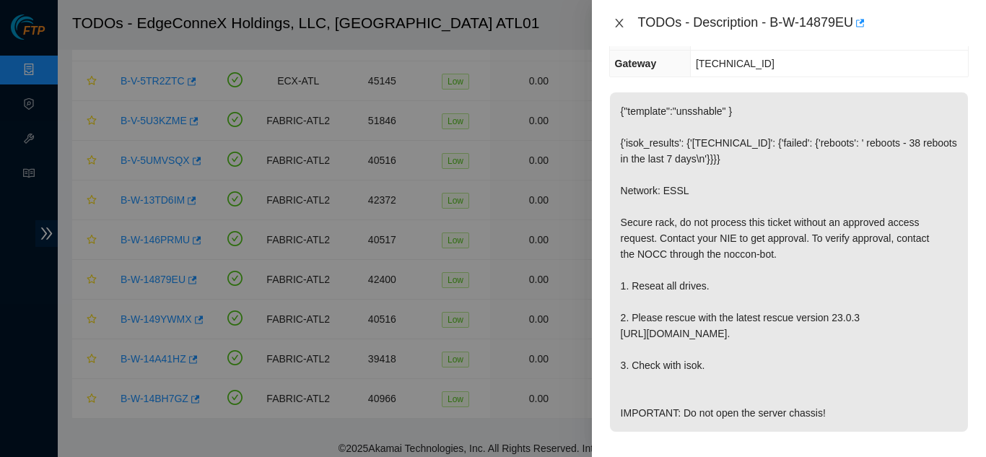
click at [491, 25] on icon "close" at bounding box center [619, 23] width 8 height 9
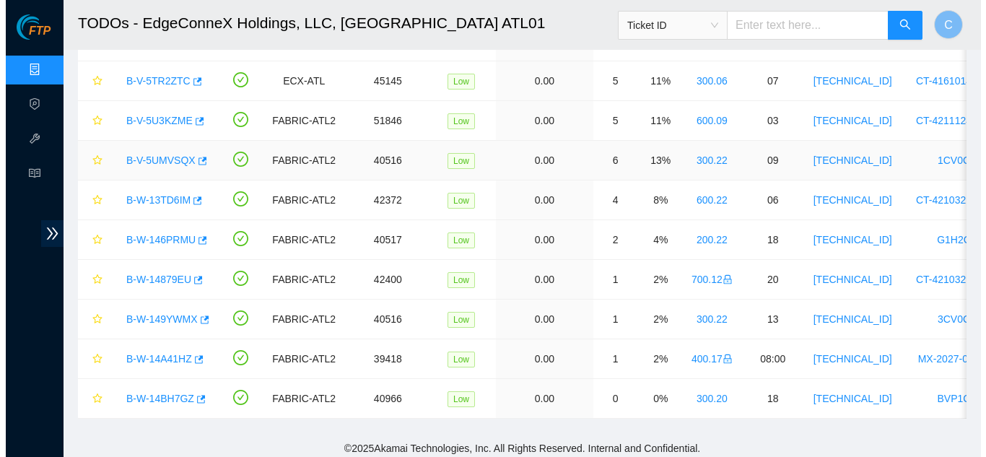
scroll to position [248, 0]
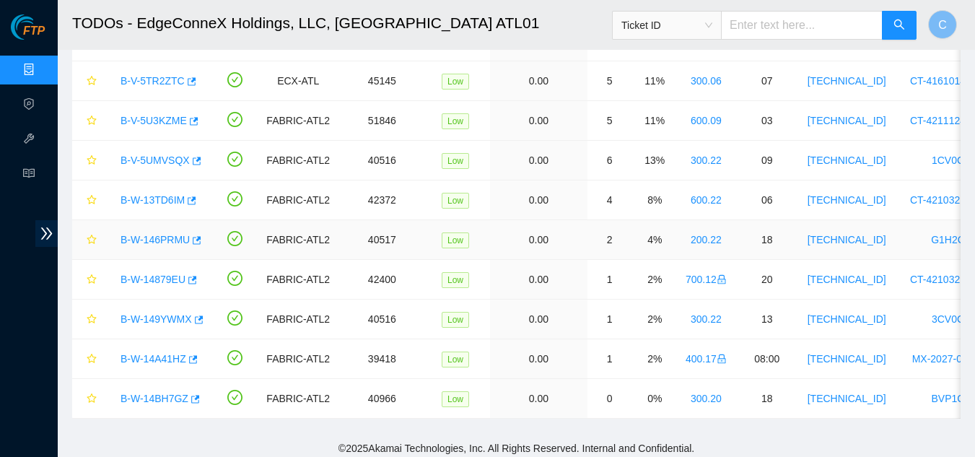
click at [155, 239] on link "B-W-146PRMU" at bounding box center [155, 240] width 69 height 12
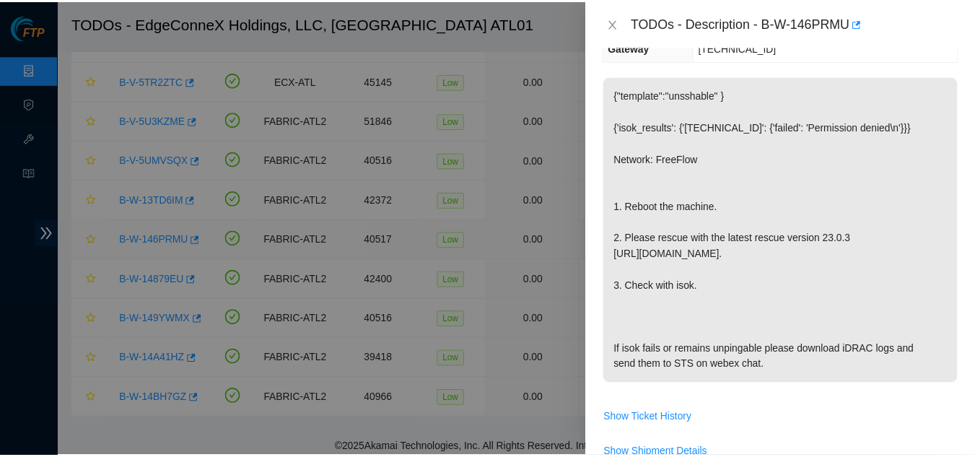
scroll to position [232, 0]
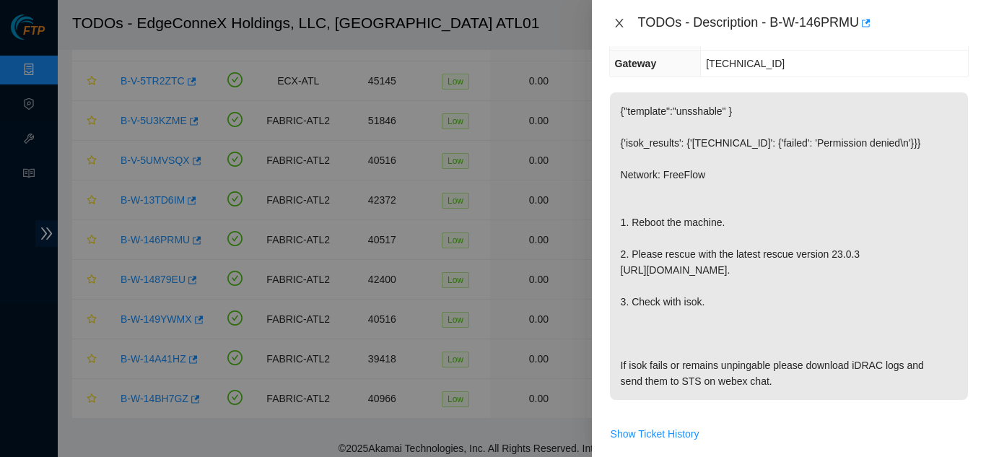
click at [491, 28] on icon "close" at bounding box center [619, 23] width 12 height 12
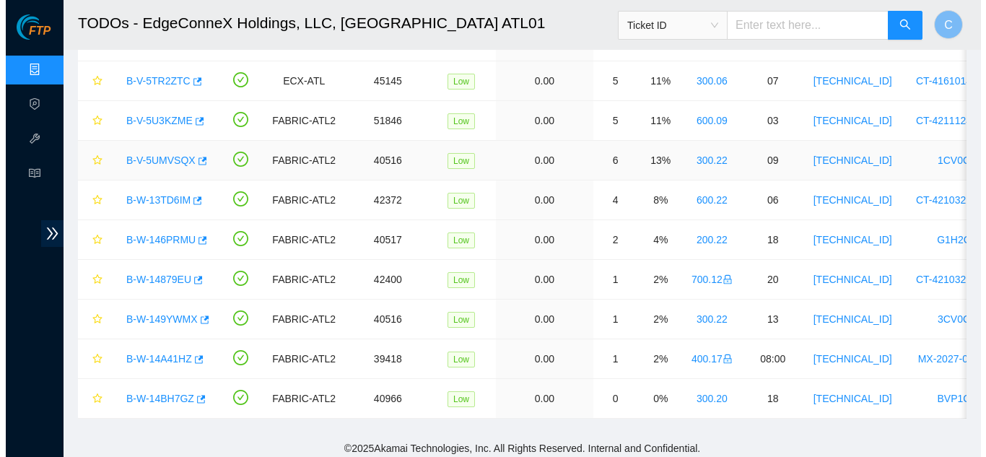
scroll to position [248, 0]
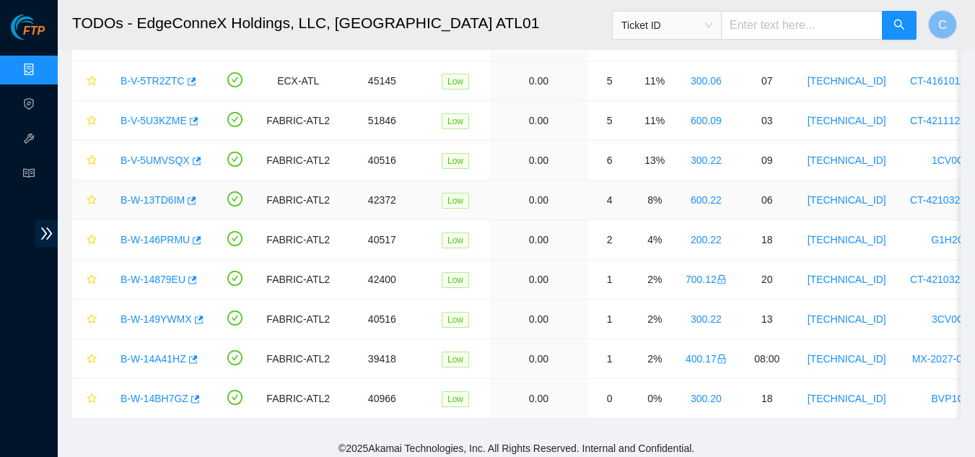
click at [141, 200] on link "B-W-13TD6IM" at bounding box center [153, 200] width 64 height 12
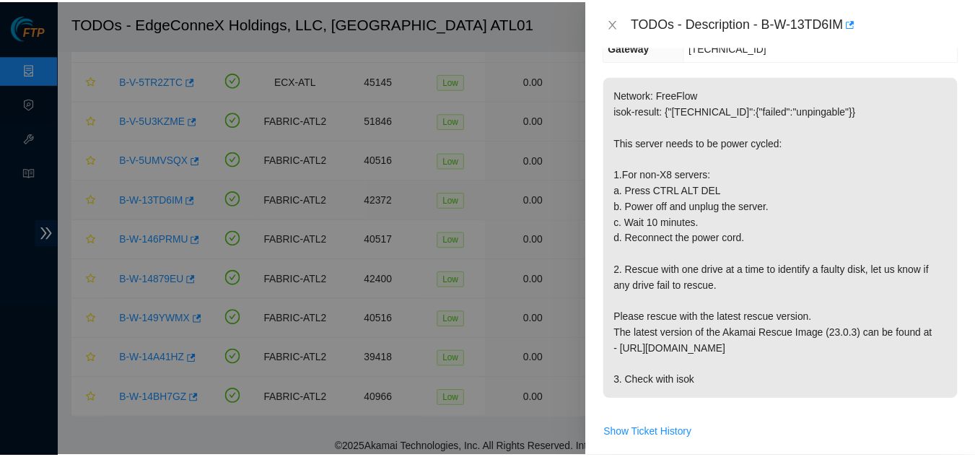
scroll to position [232, 0]
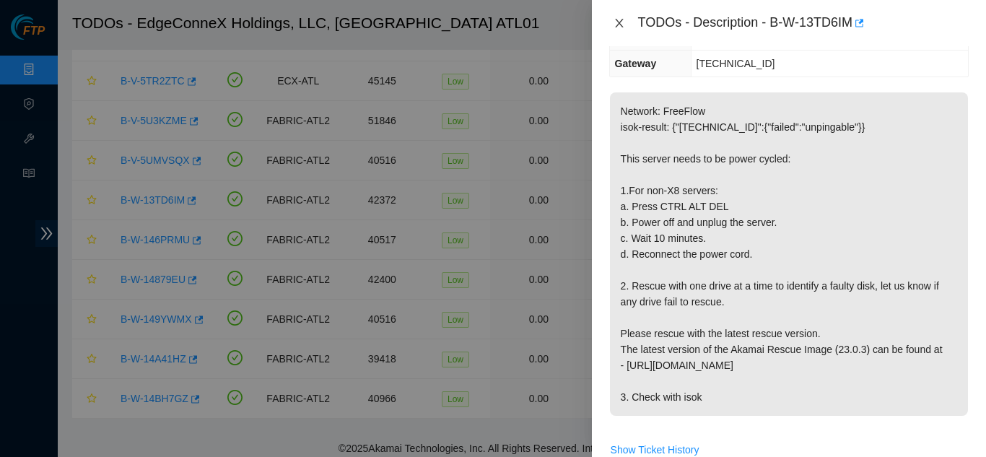
click at [491, 25] on icon "close" at bounding box center [619, 23] width 12 height 12
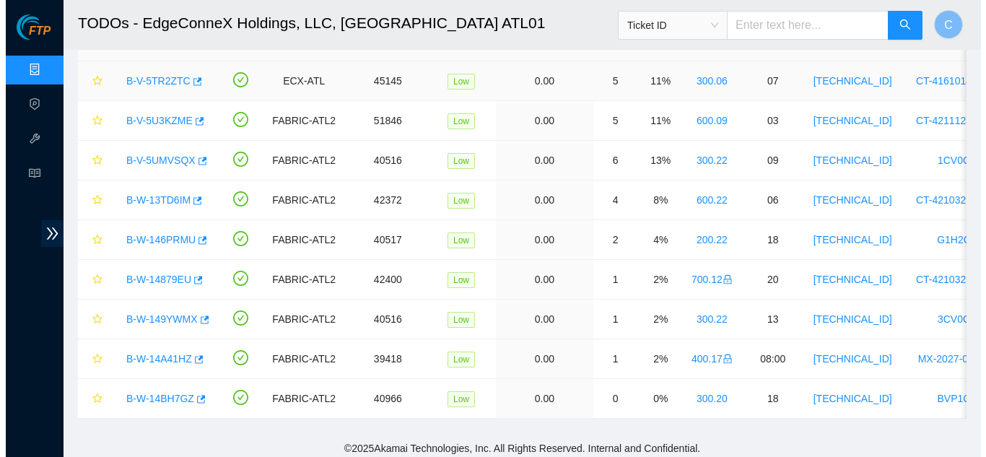
scroll to position [248, 0]
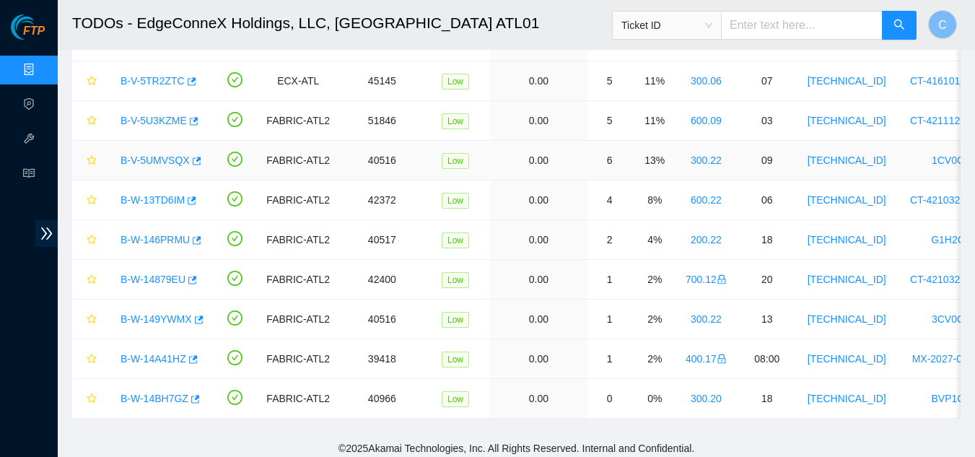
click at [153, 154] on link "B-V-5UMVSQX" at bounding box center [155, 160] width 69 height 12
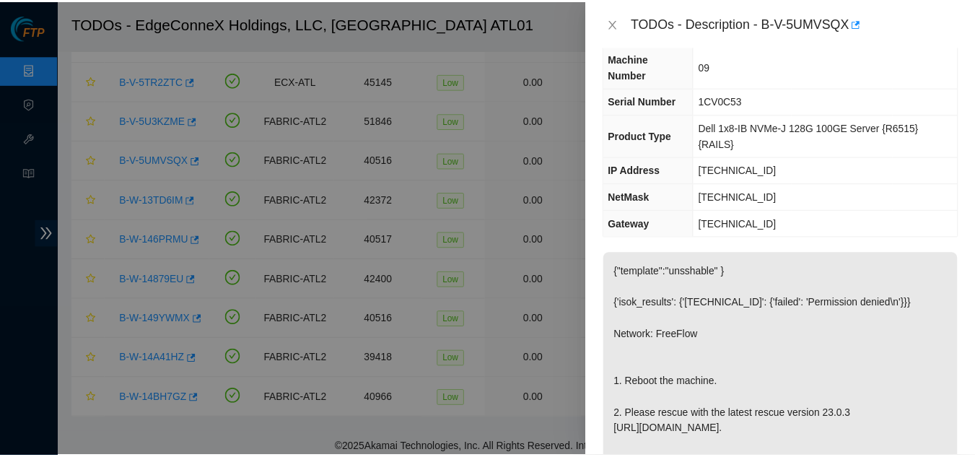
scroll to position [0, 0]
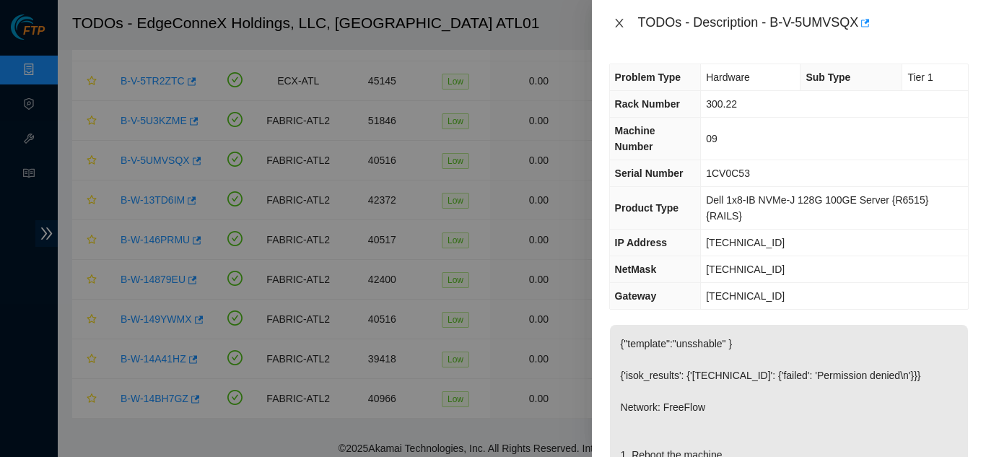
click at [491, 23] on icon "close" at bounding box center [619, 23] width 12 height 12
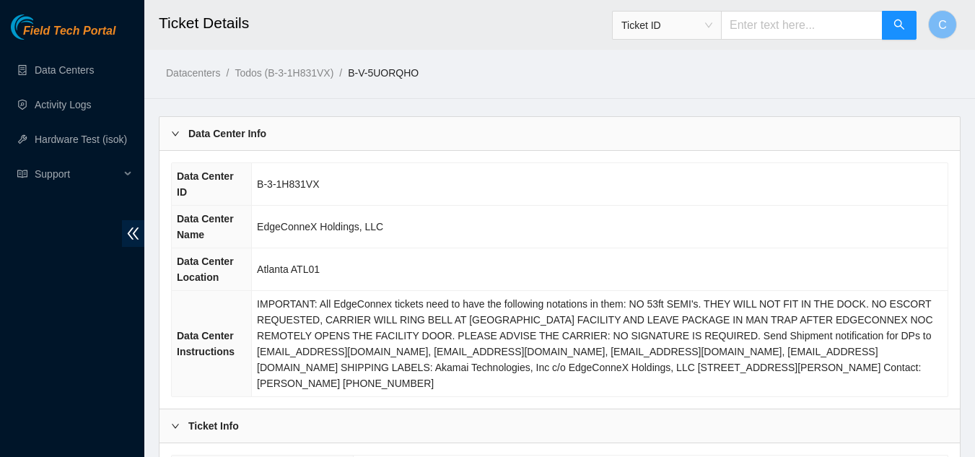
click at [125, 230] on span "double-left" at bounding box center [133, 233] width 22 height 27
click at [126, 237] on span "double-left" at bounding box center [133, 233] width 22 height 27
click at [126, 232] on icon "double-left" at bounding box center [133, 233] width 15 height 15
click at [136, 238] on icon "double-left" at bounding box center [133, 233] width 15 height 15
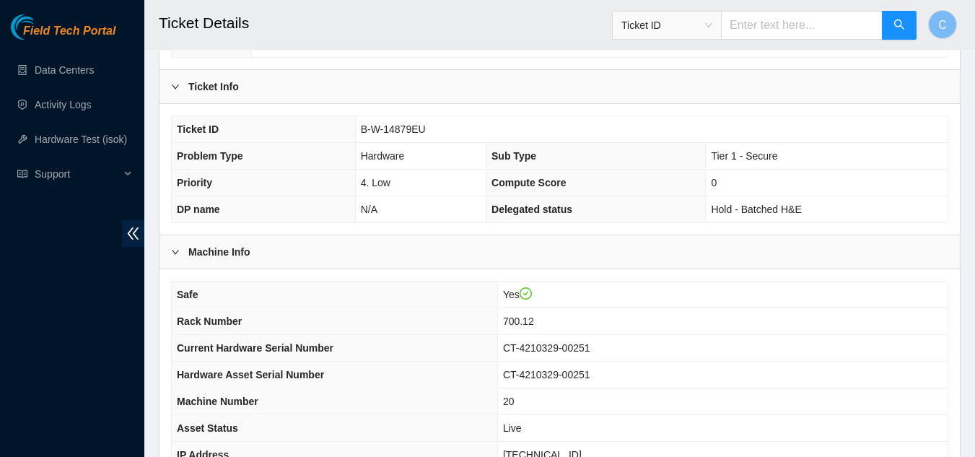
scroll to position [361, 0]
